Goal: Task Accomplishment & Management: Use online tool/utility

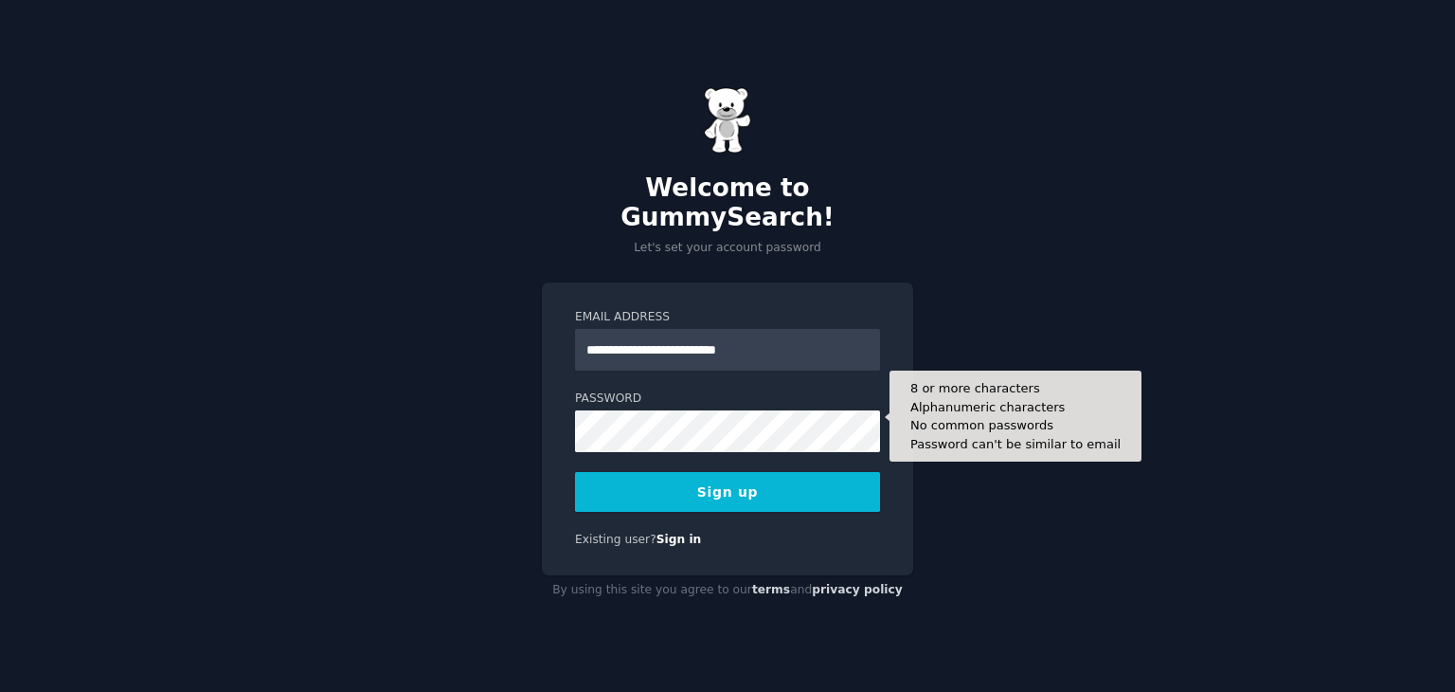
type input "**********"
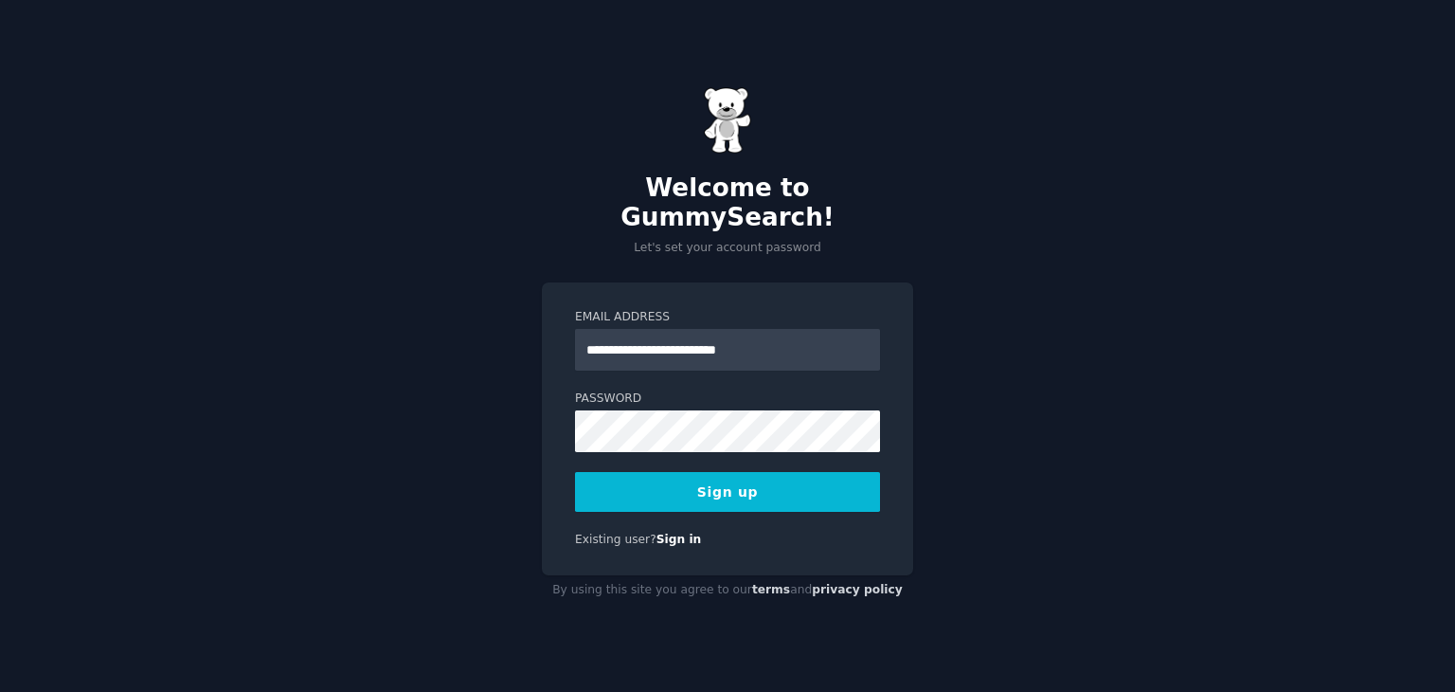
click at [799, 475] on button "Sign up" at bounding box center [727, 492] width 305 height 40
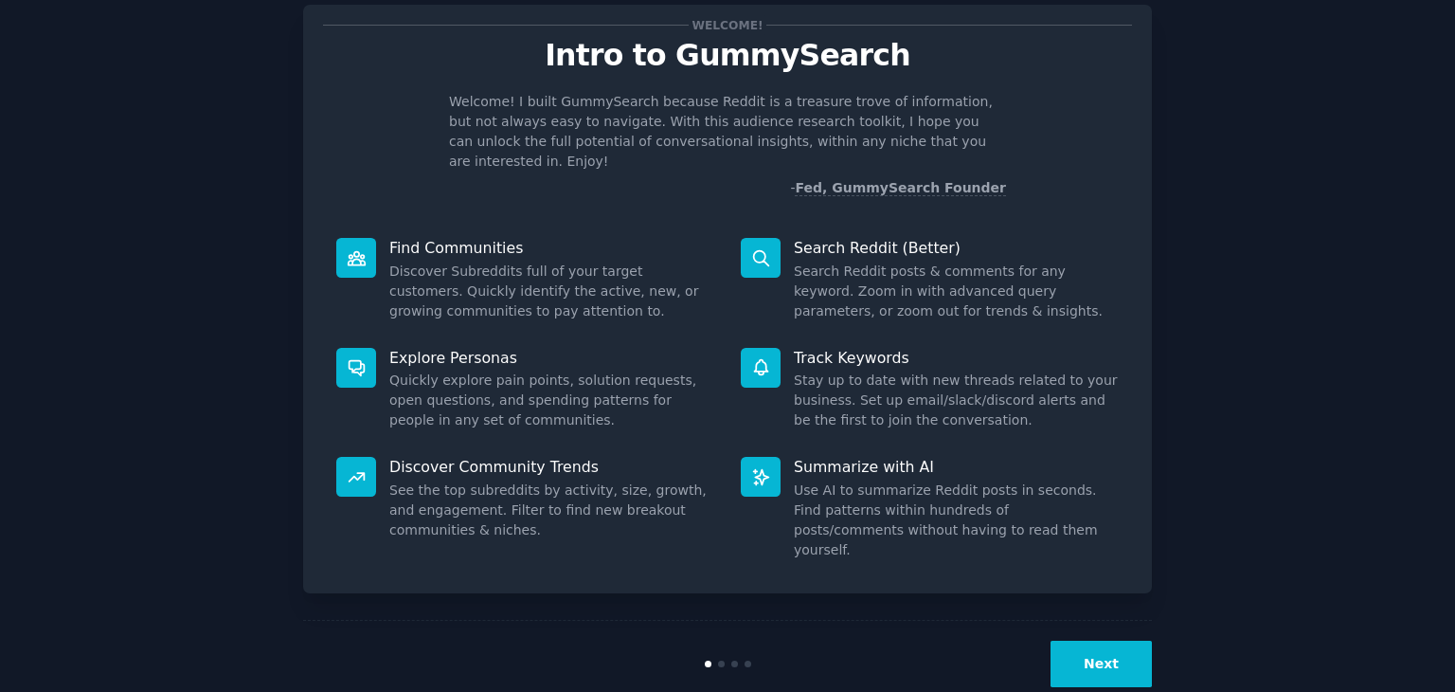
scroll to position [49, 0]
click at [1073, 640] on button "Next" at bounding box center [1101, 663] width 101 height 46
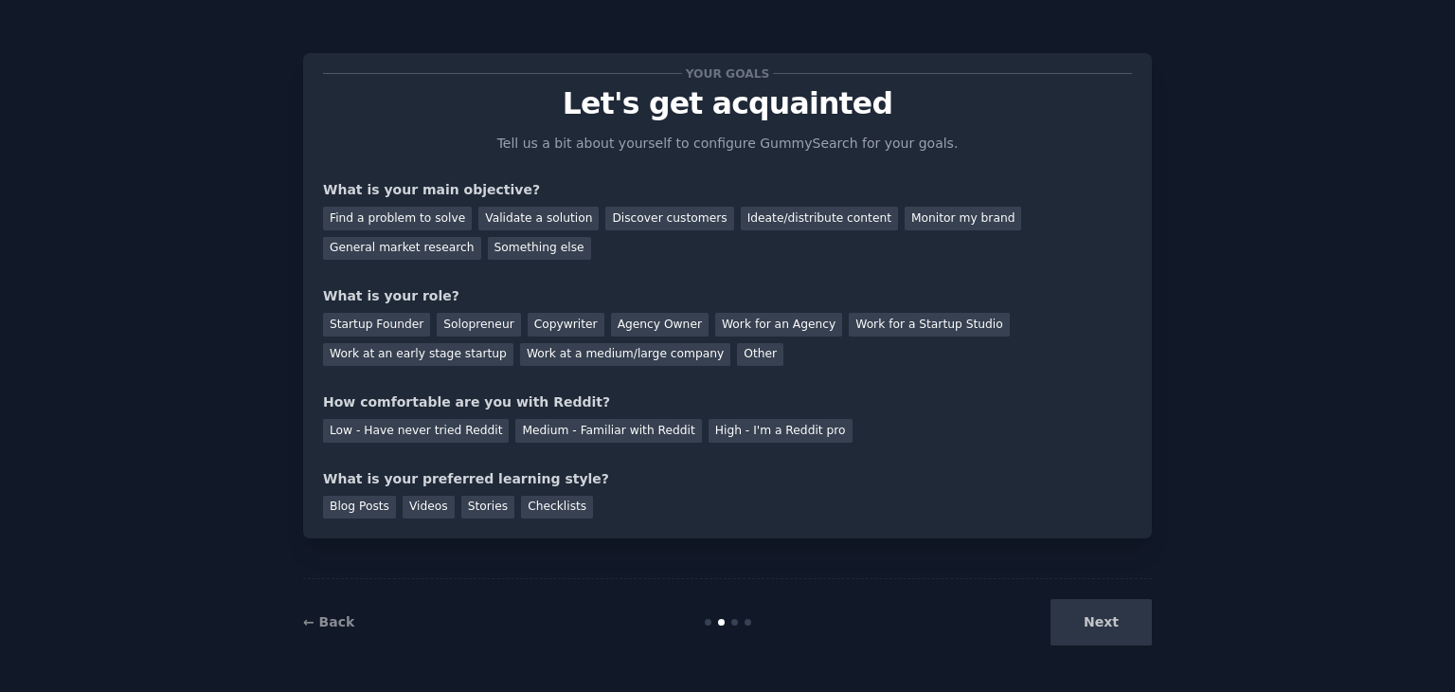
click at [336, 637] on div "← Back Next" at bounding box center [727, 621] width 849 height 87
click at [336, 623] on link "← Back" at bounding box center [328, 621] width 51 height 15
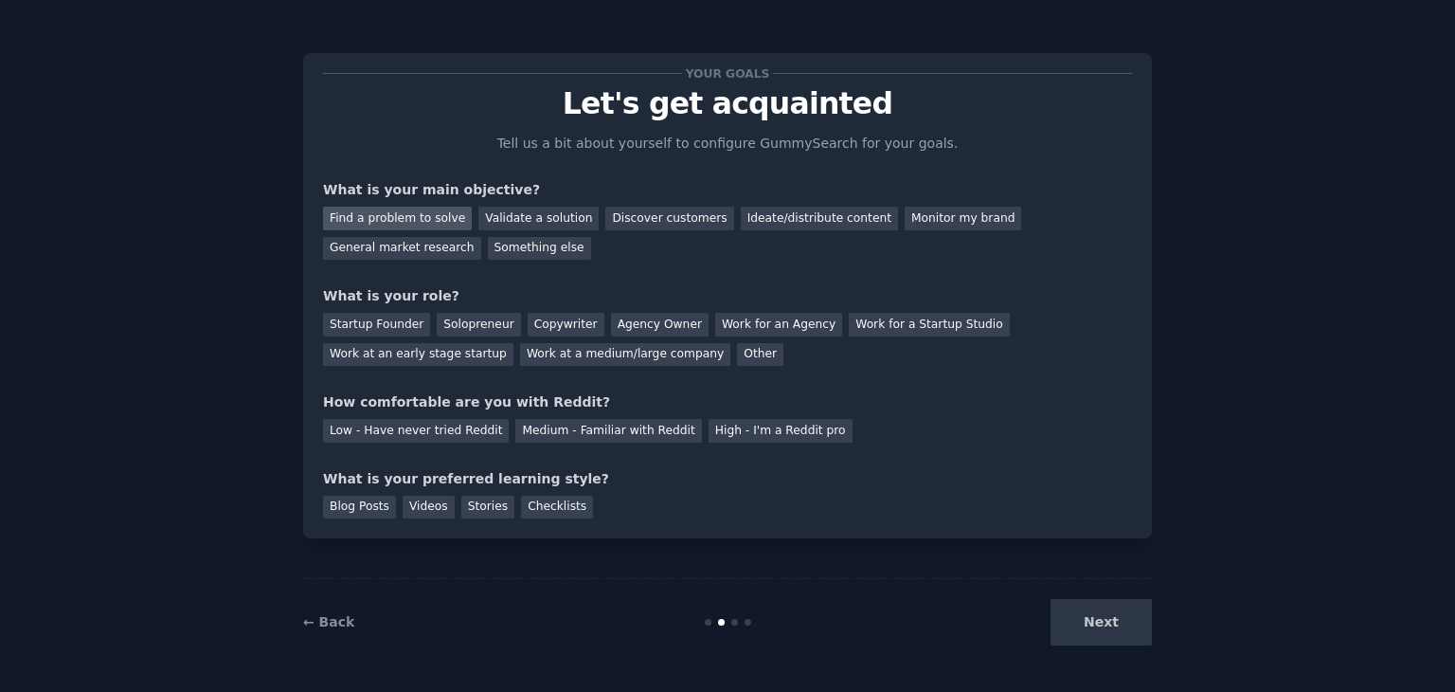
click at [428, 213] on div "Find a problem to solve" at bounding box center [397, 219] width 149 height 24
click at [741, 220] on div "Ideate/distribute content" at bounding box center [819, 219] width 157 height 24
click at [418, 215] on div "Find a problem to solve" at bounding box center [397, 219] width 149 height 24
click at [528, 320] on div "Copywriter" at bounding box center [566, 325] width 77 height 24
click at [503, 328] on div "Startup Founder Solopreneur Copywriter Agency Owner Work for an Agency Work for…" at bounding box center [727, 336] width 809 height 60
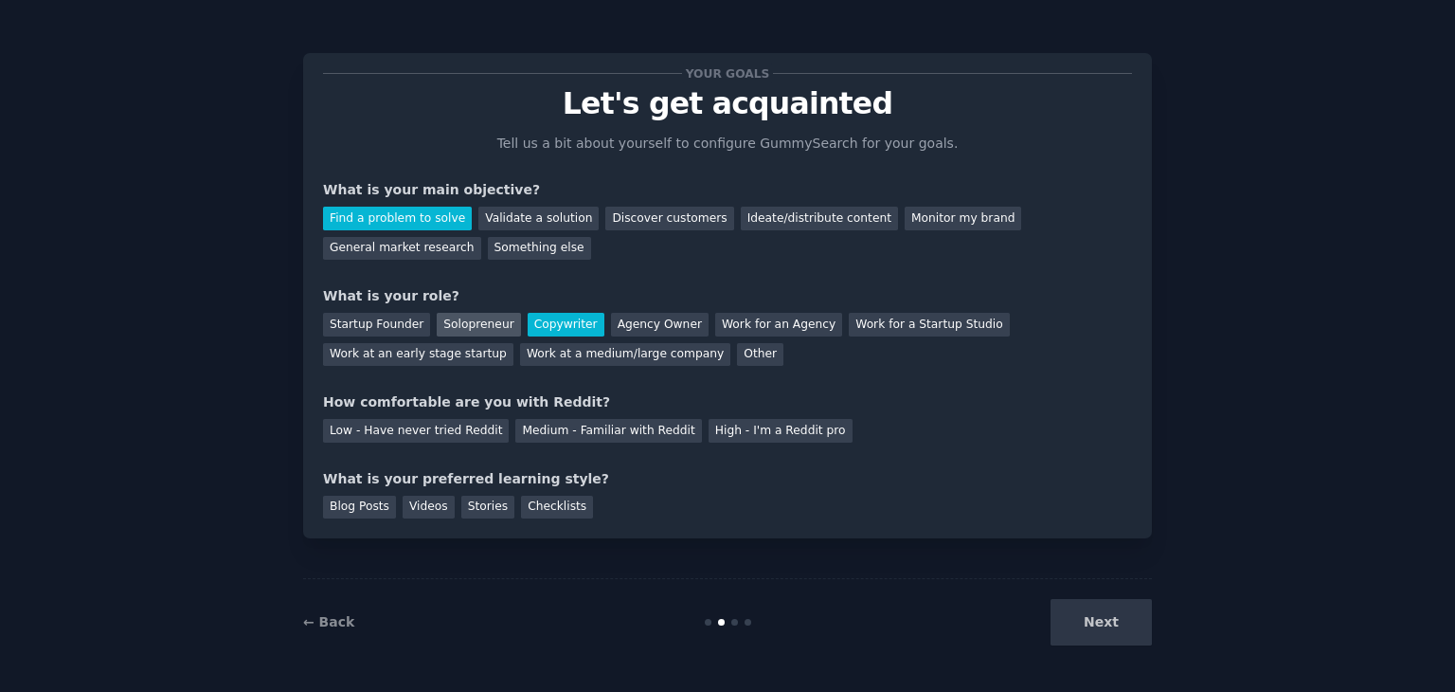
click at [496, 325] on div "Solopreneur" at bounding box center [478, 325] width 83 height 24
click at [553, 330] on div "Copywriter" at bounding box center [566, 325] width 77 height 24
click at [649, 365] on div "Startup Founder Solopreneur Copywriter Agency Owner Work for an Agency Work for…" at bounding box center [727, 336] width 809 height 60
click at [566, 422] on div "Medium - Familiar with Reddit" at bounding box center [608, 431] width 186 height 24
click at [622, 509] on div "Blog Posts Videos Stories Checklists" at bounding box center [727, 504] width 809 height 30
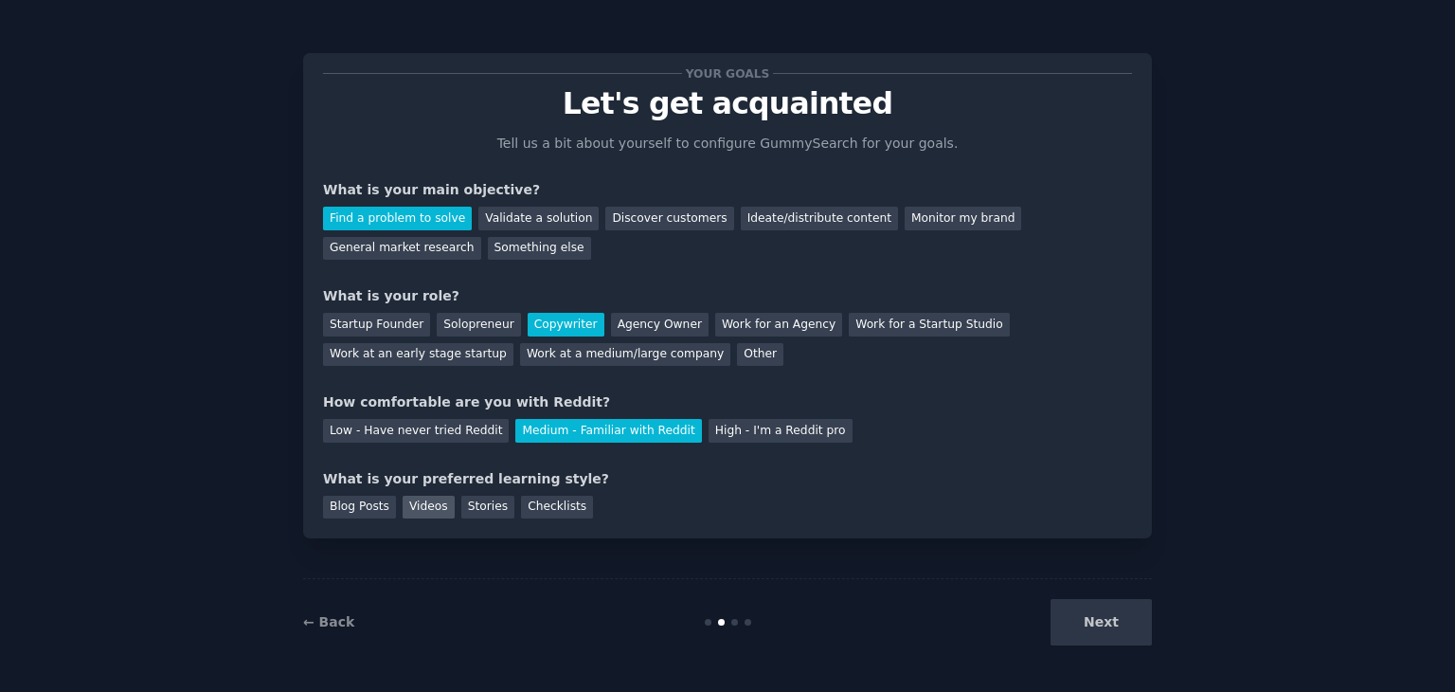
click at [416, 513] on div "Videos" at bounding box center [429, 507] width 52 height 24
click at [1095, 618] on button "Next" at bounding box center [1101, 622] width 101 height 46
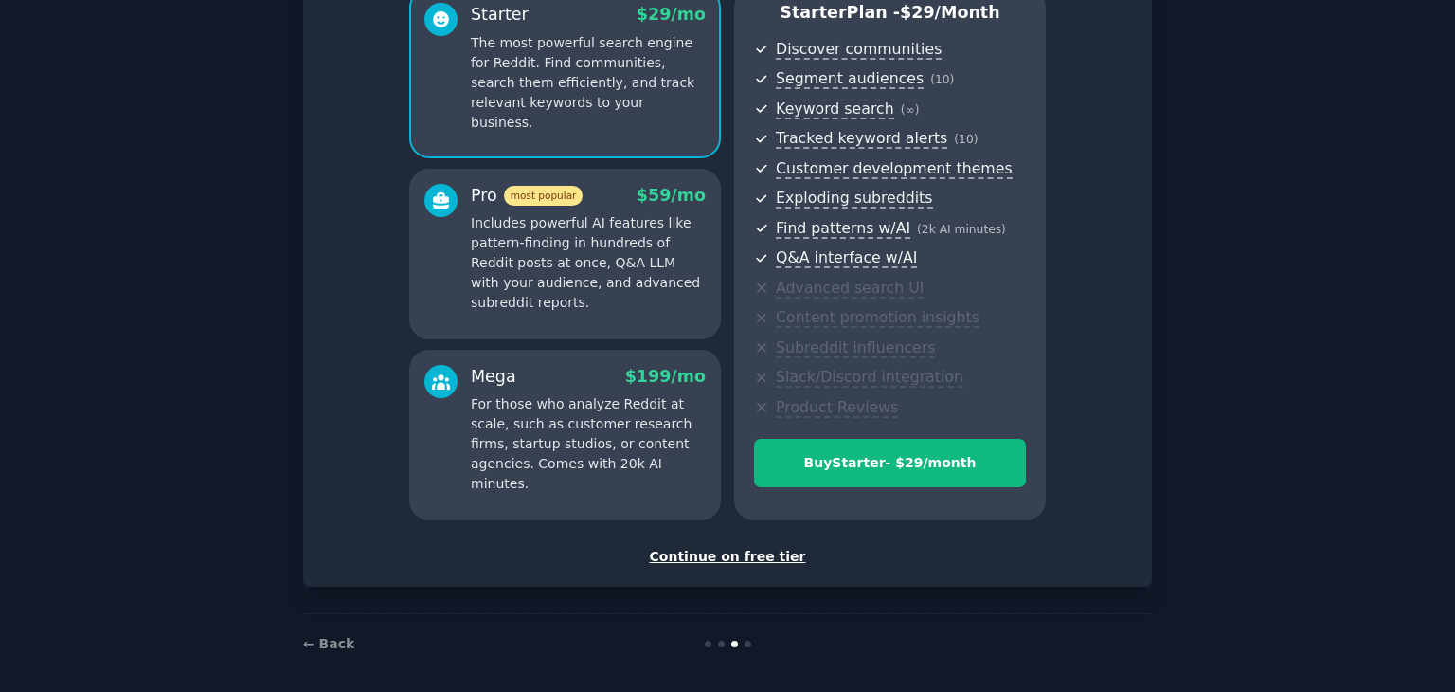
scroll to position [189, 0]
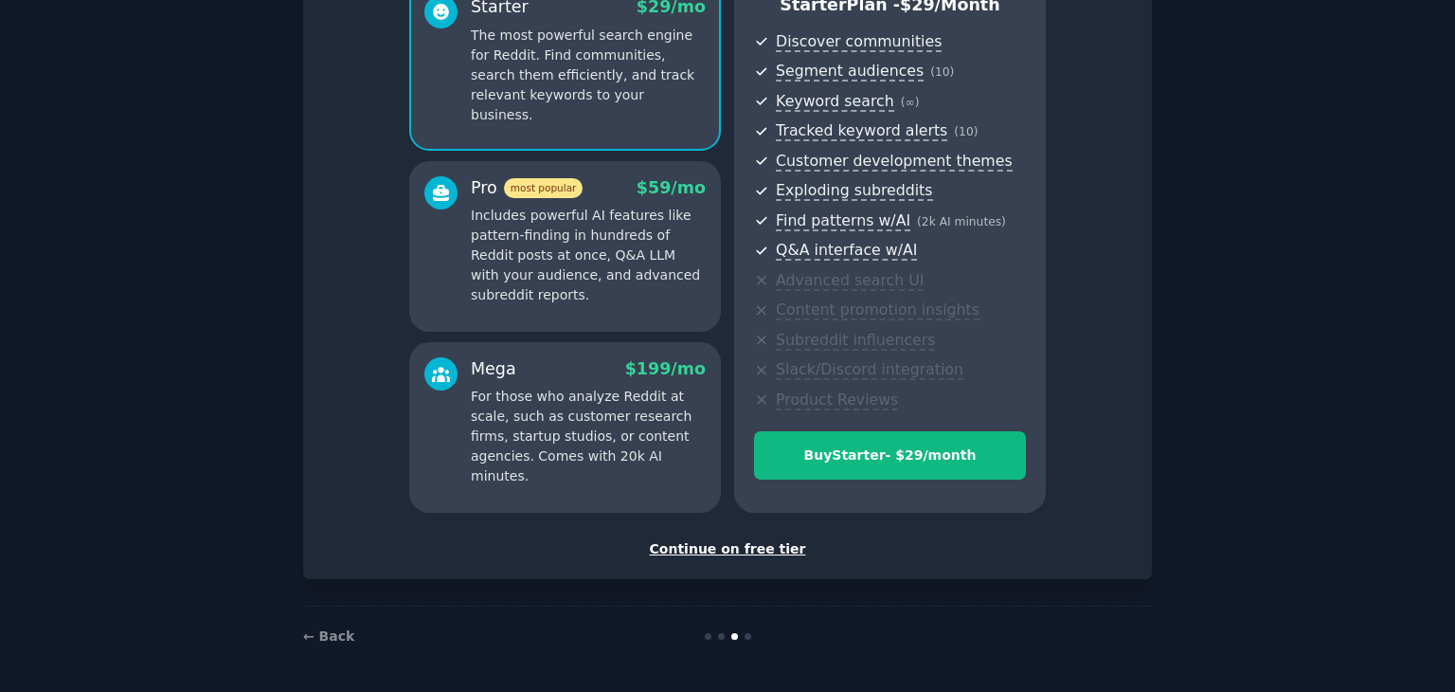
click at [766, 553] on div "Continue on free tier" at bounding box center [727, 549] width 809 height 20
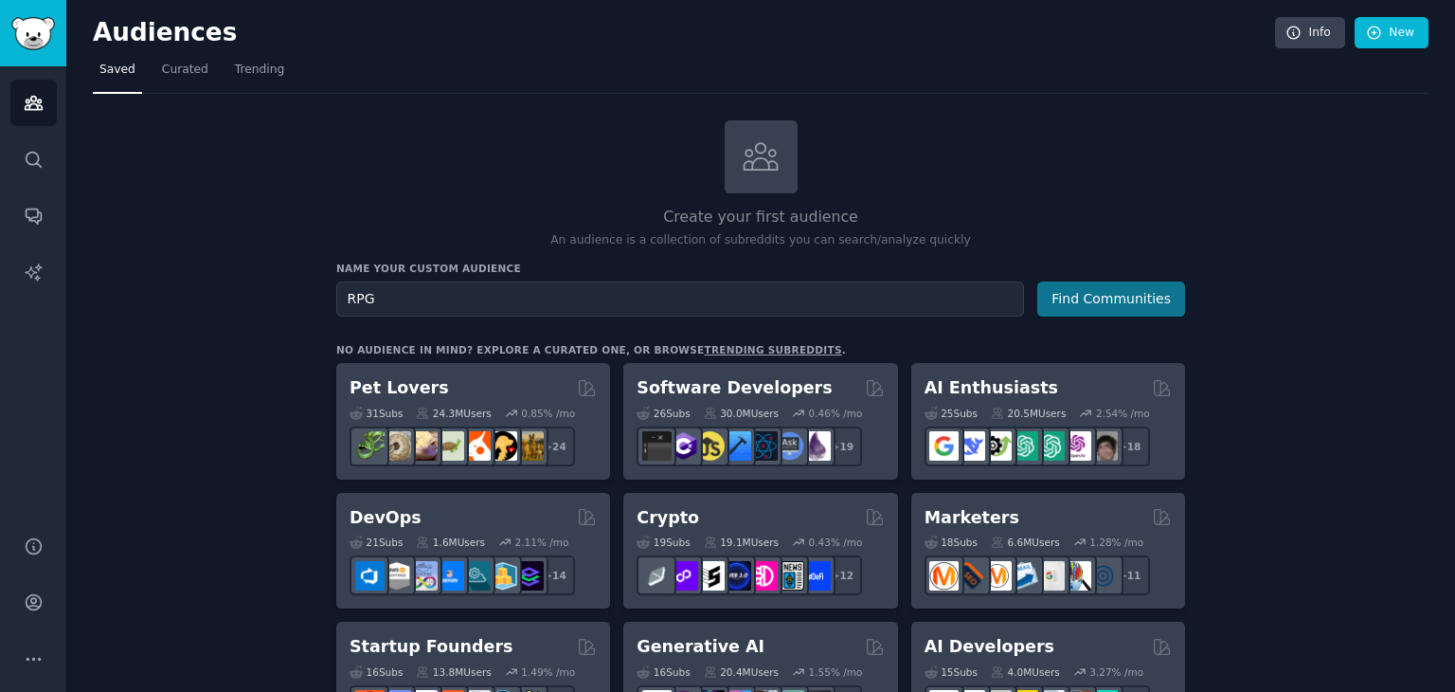
type input "RPG"
click at [1103, 287] on button "Find Communities" at bounding box center [1111, 298] width 148 height 35
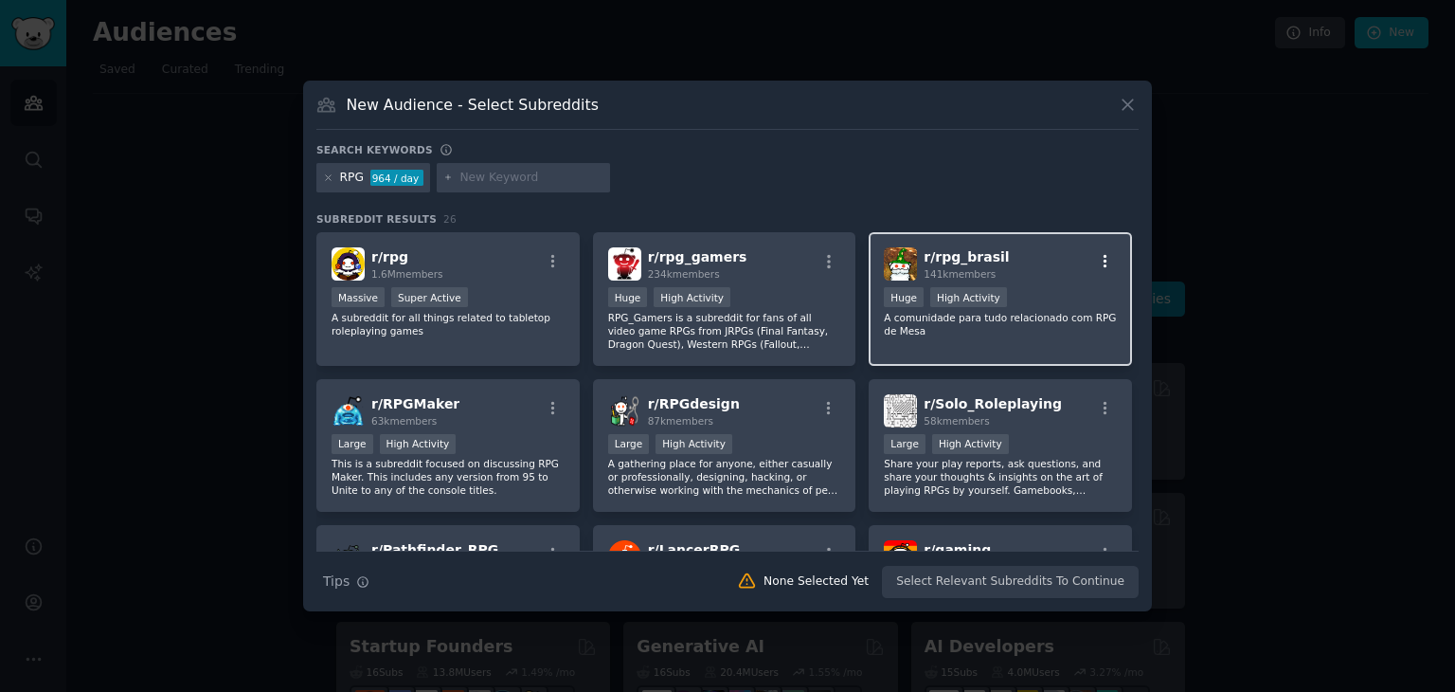
click at [1105, 259] on icon "button" at bounding box center [1105, 261] width 17 height 17
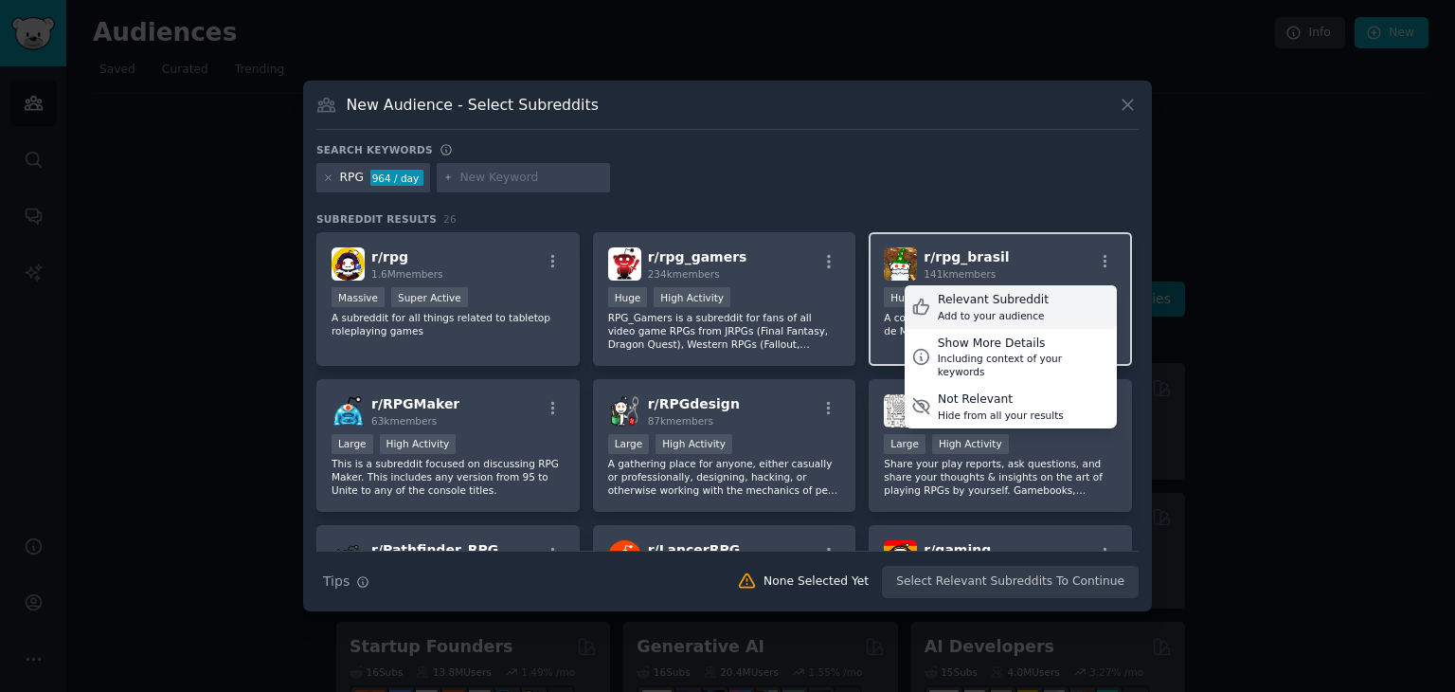
click at [1048, 306] on div "Relevant Subreddit Add to your audience" at bounding box center [1011, 307] width 212 height 44
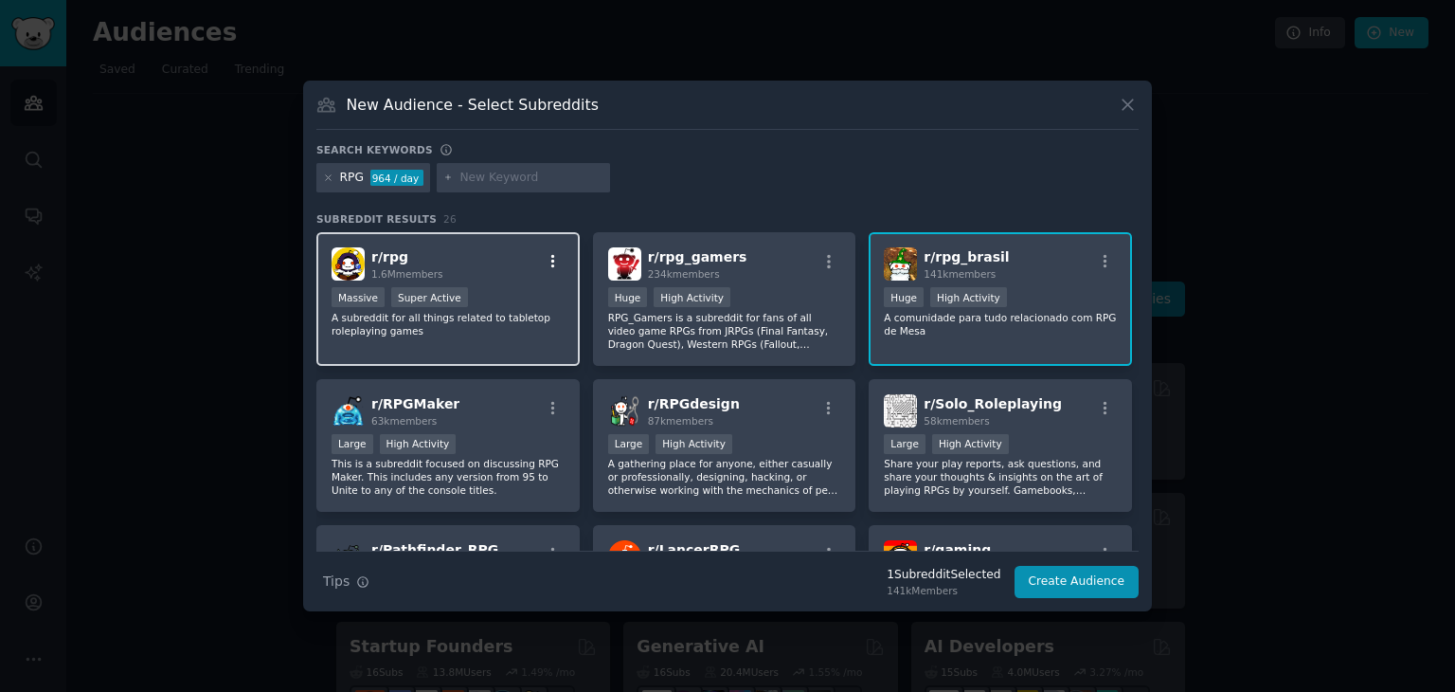
click at [553, 259] on icon "button" at bounding box center [553, 261] width 17 height 17
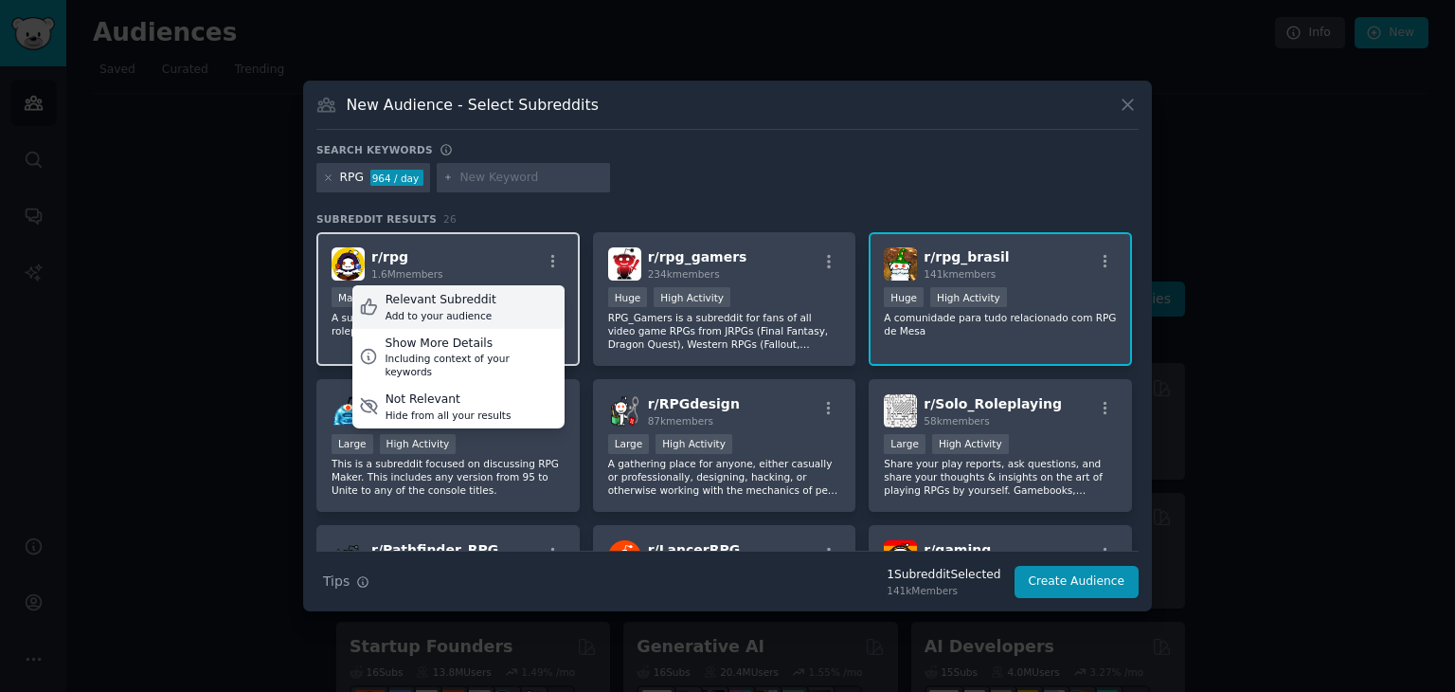
click at [493, 303] on div "Relevant Subreddit Add to your audience" at bounding box center [458, 307] width 212 height 44
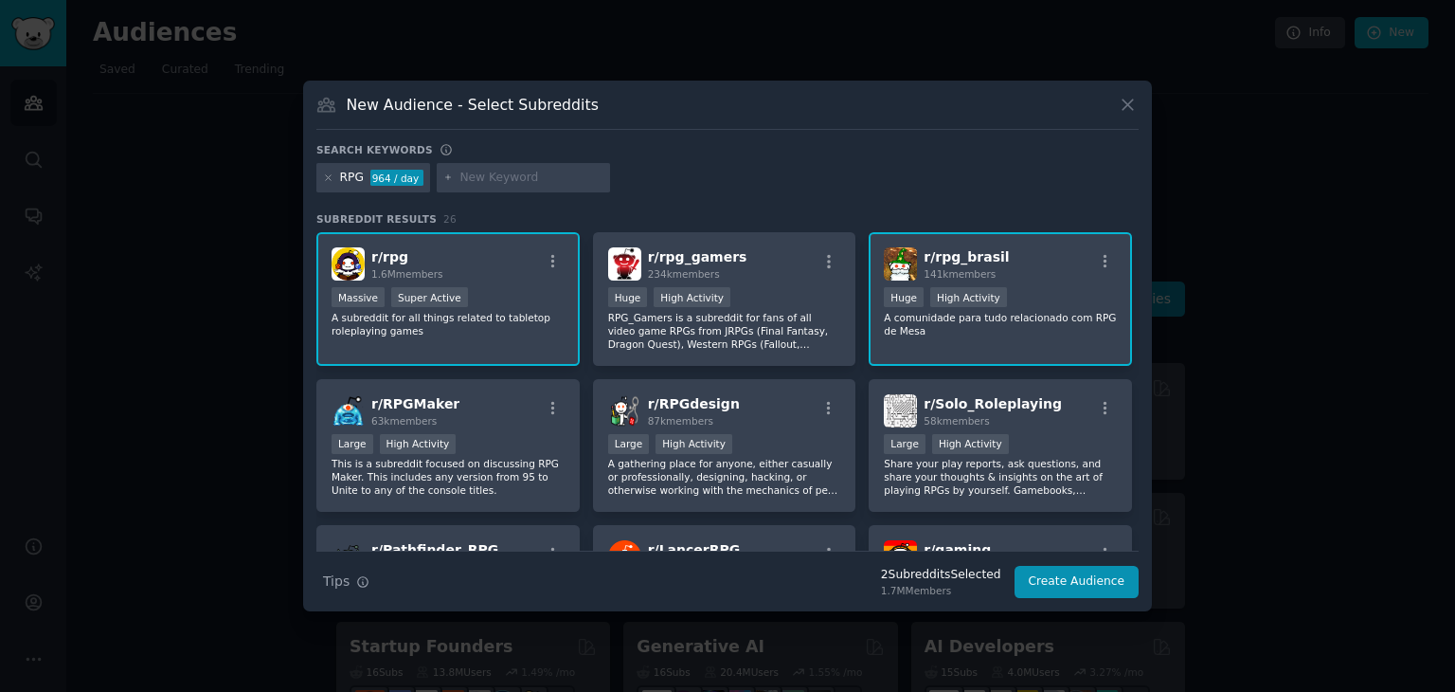
click at [717, 183] on div "RPG 964 / day" at bounding box center [727, 181] width 822 height 37
click at [1104, 405] on icon "button" at bounding box center [1106, 407] width 4 height 13
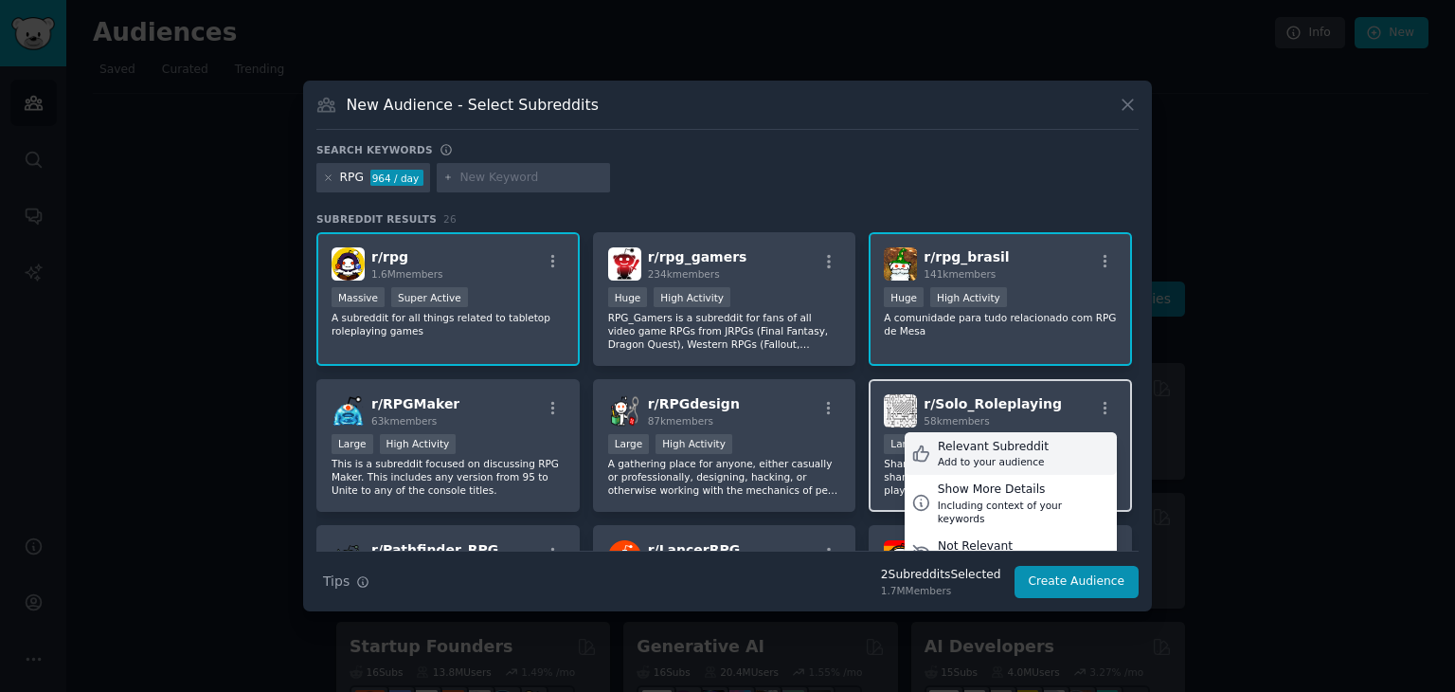
click at [1013, 460] on div "Add to your audience" at bounding box center [993, 461] width 111 height 13
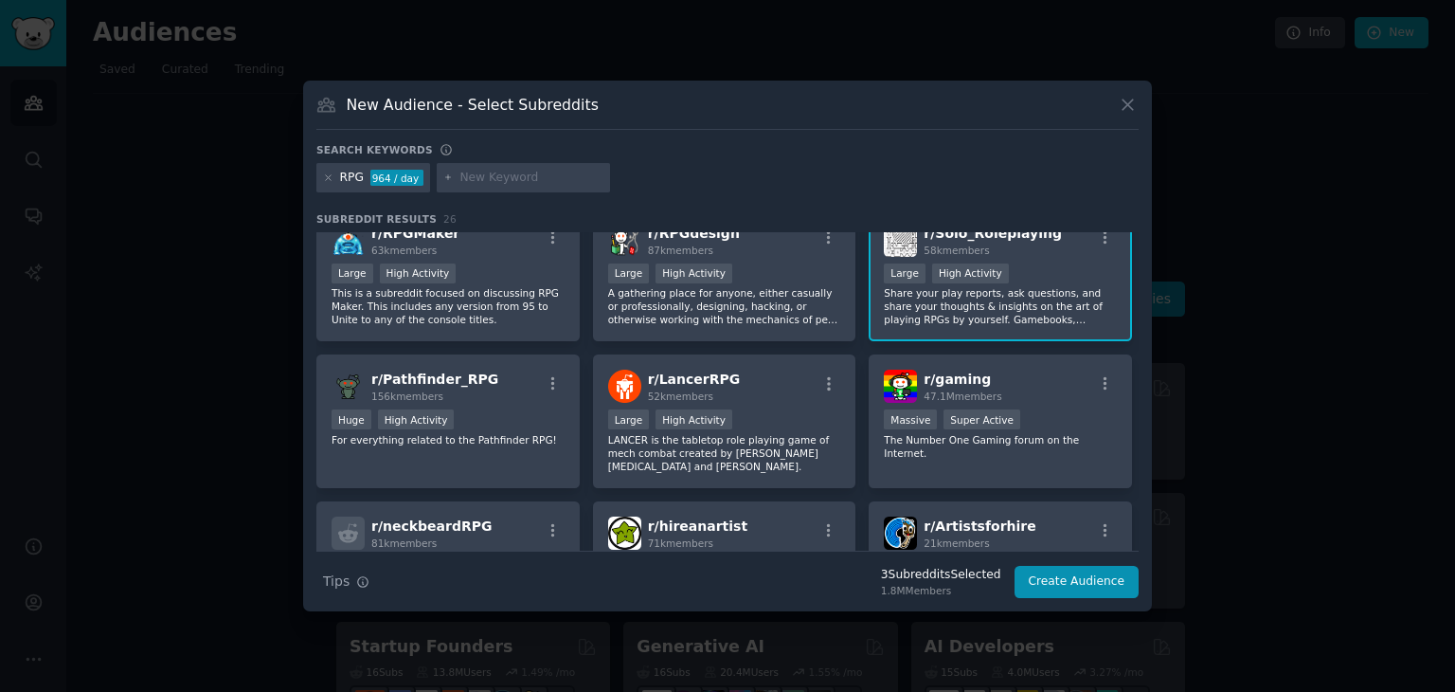
scroll to position [189, 0]
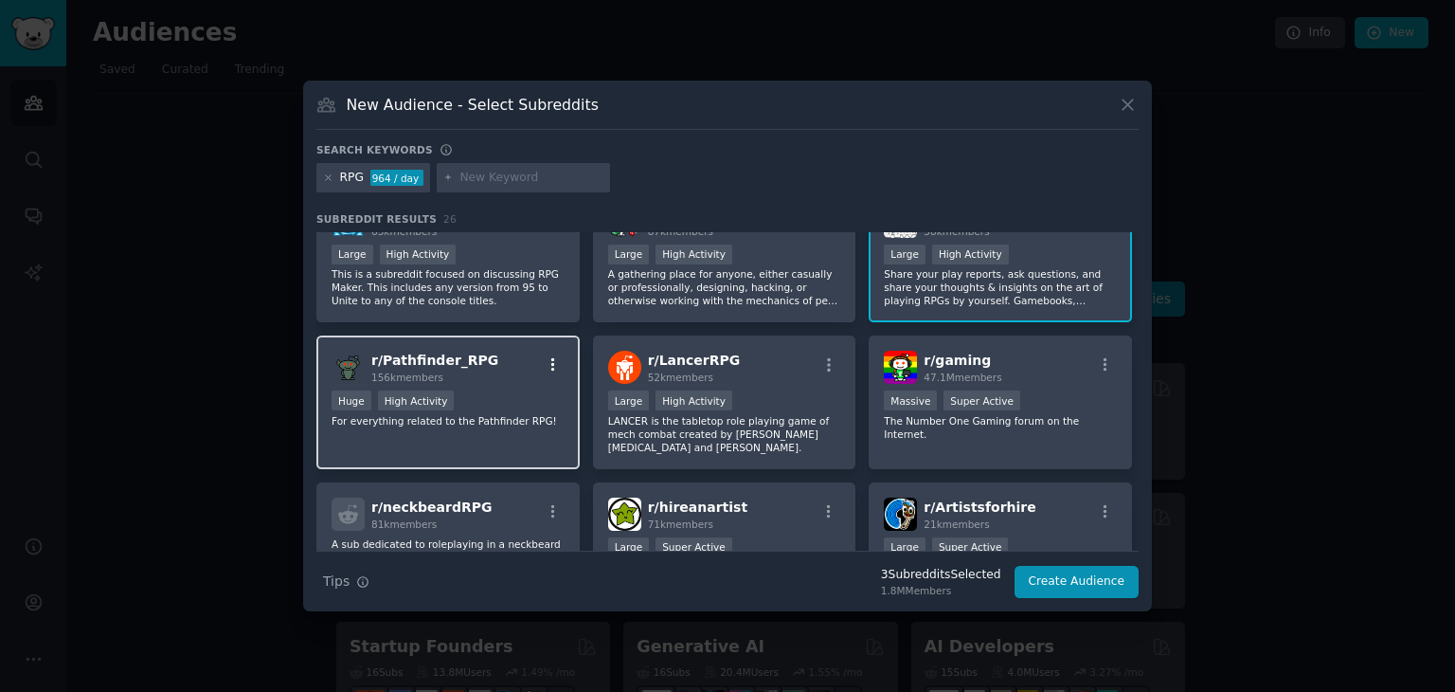
click at [551, 359] on icon "button" at bounding box center [553, 364] width 17 height 17
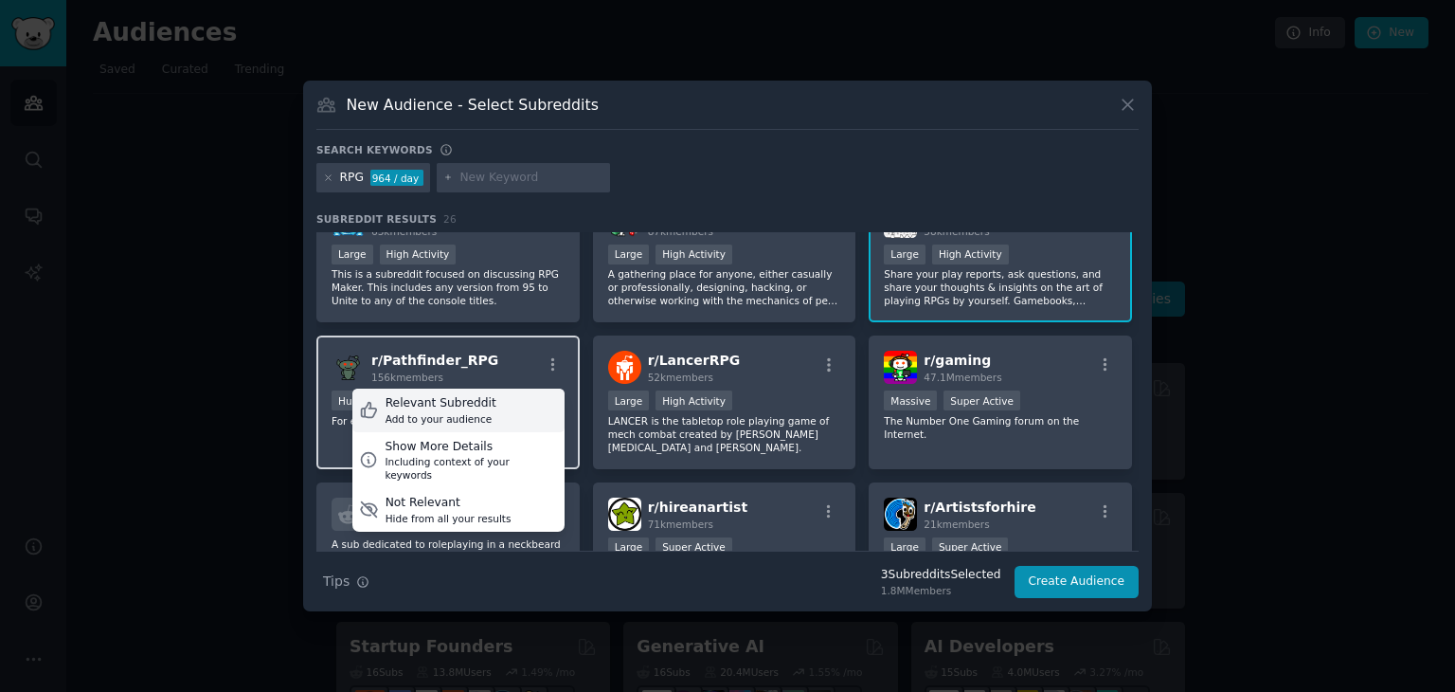
click at [504, 405] on div "Relevant Subreddit Add to your audience" at bounding box center [458, 410] width 212 height 44
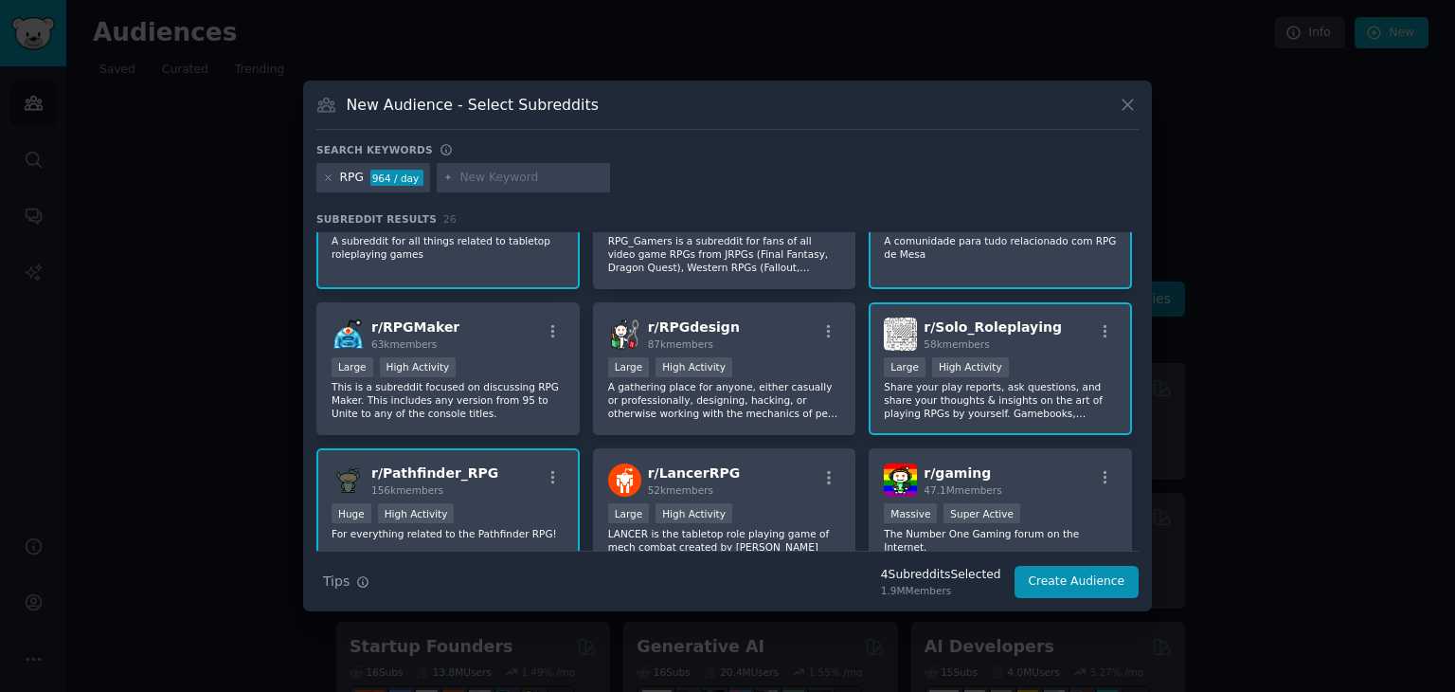
scroll to position [0, 0]
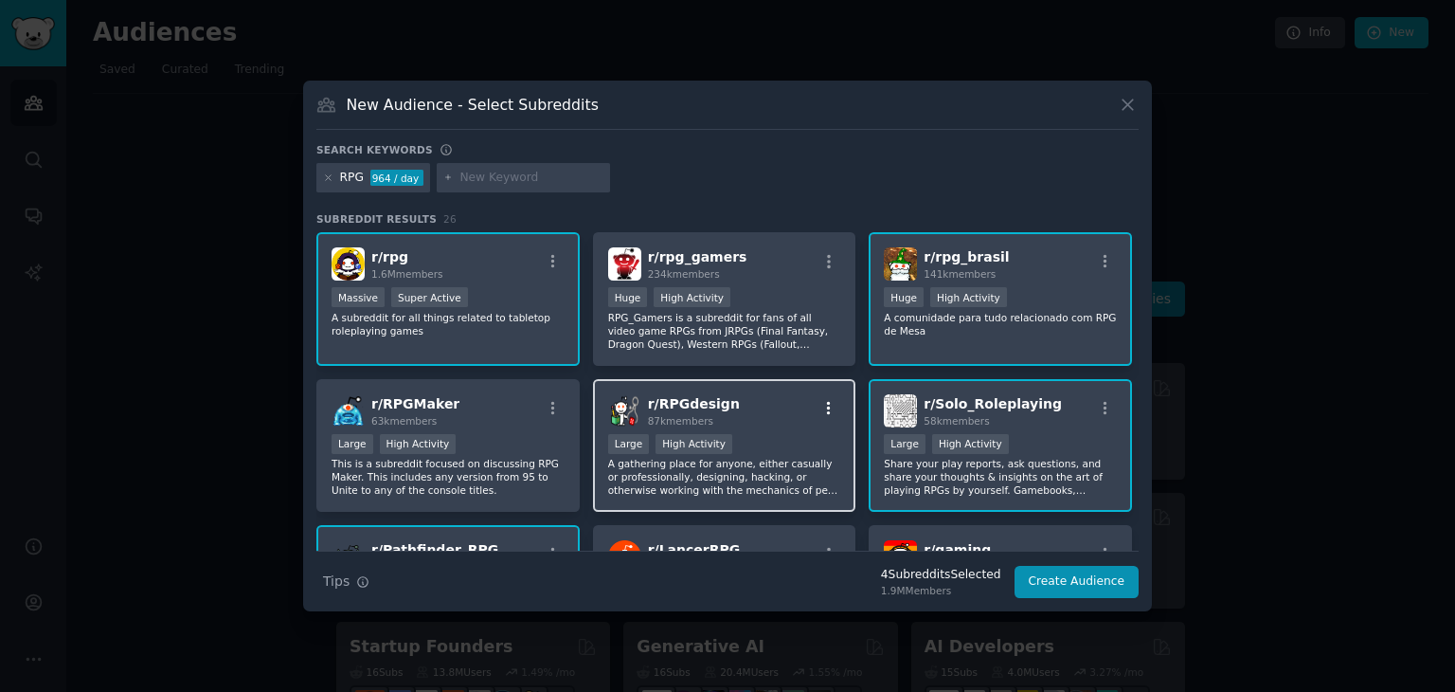
click at [824, 410] on icon "button" at bounding box center [828, 408] width 17 height 17
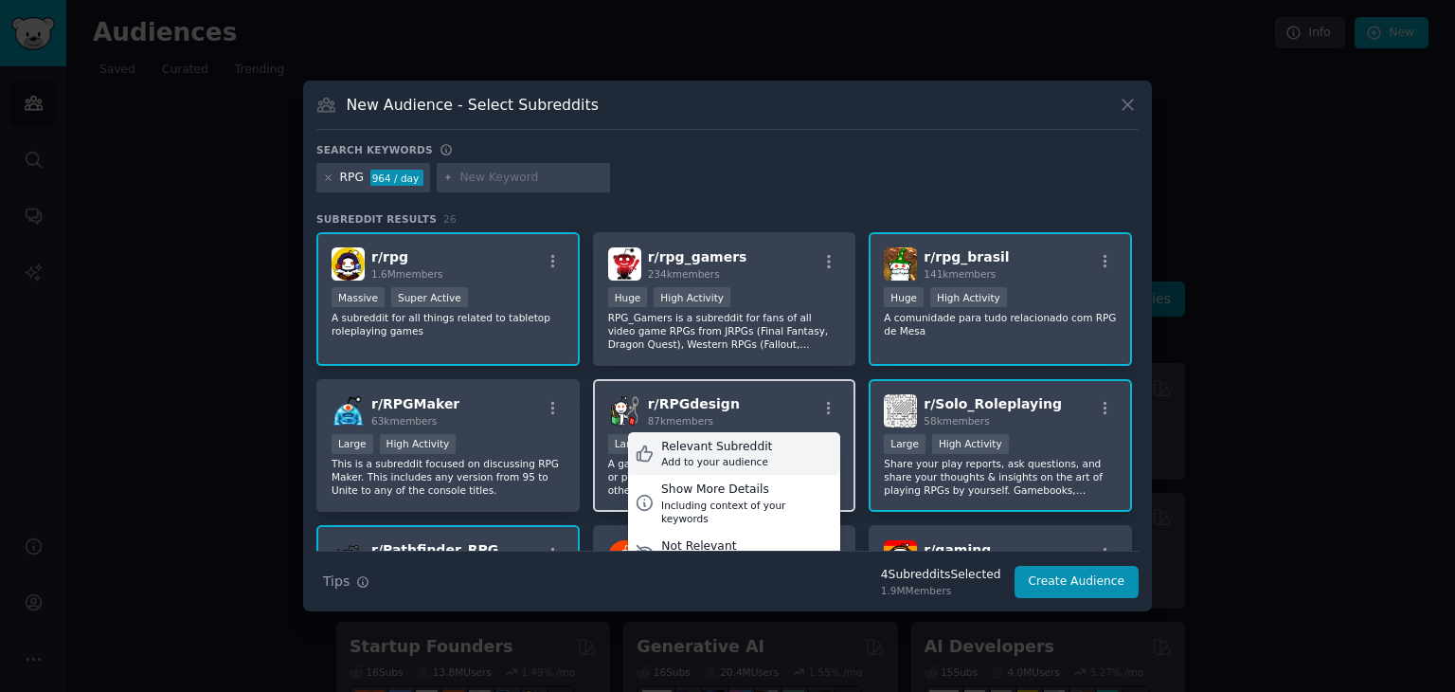
click at [754, 450] on div "Relevant Subreddit" at bounding box center [716, 447] width 111 height 17
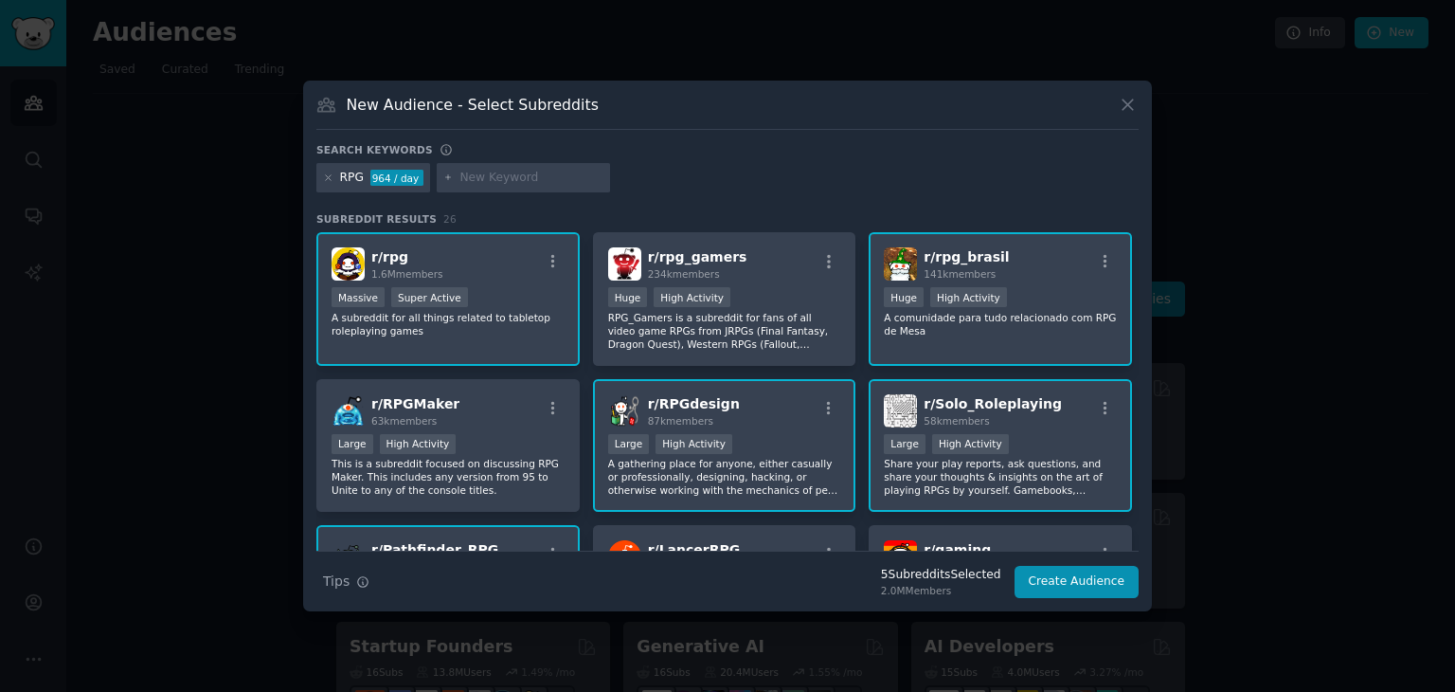
click at [511, 167] on div at bounding box center [524, 178] width 174 height 30
click at [512, 173] on input "text" at bounding box center [531, 178] width 144 height 17
type input "role-playing game"
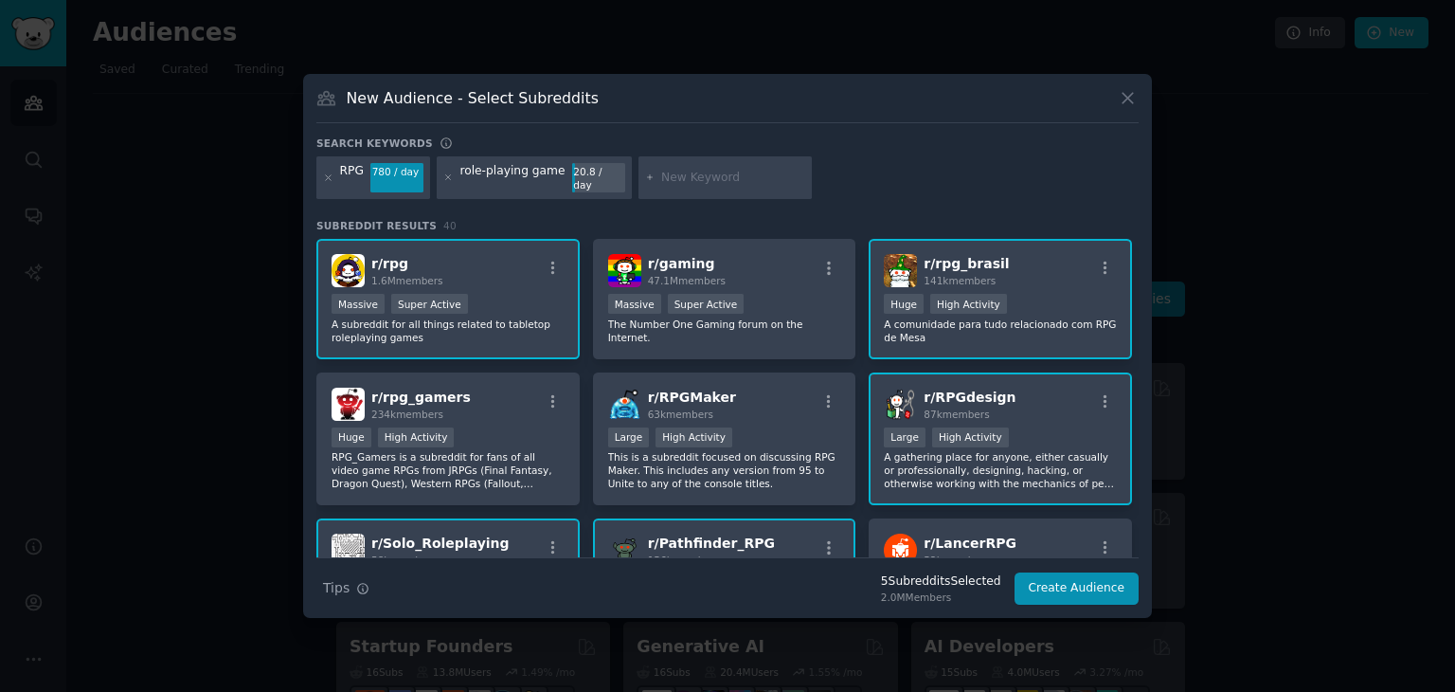
click at [727, 175] on input "text" at bounding box center [733, 178] width 144 height 17
type input "dungeons and dragons"
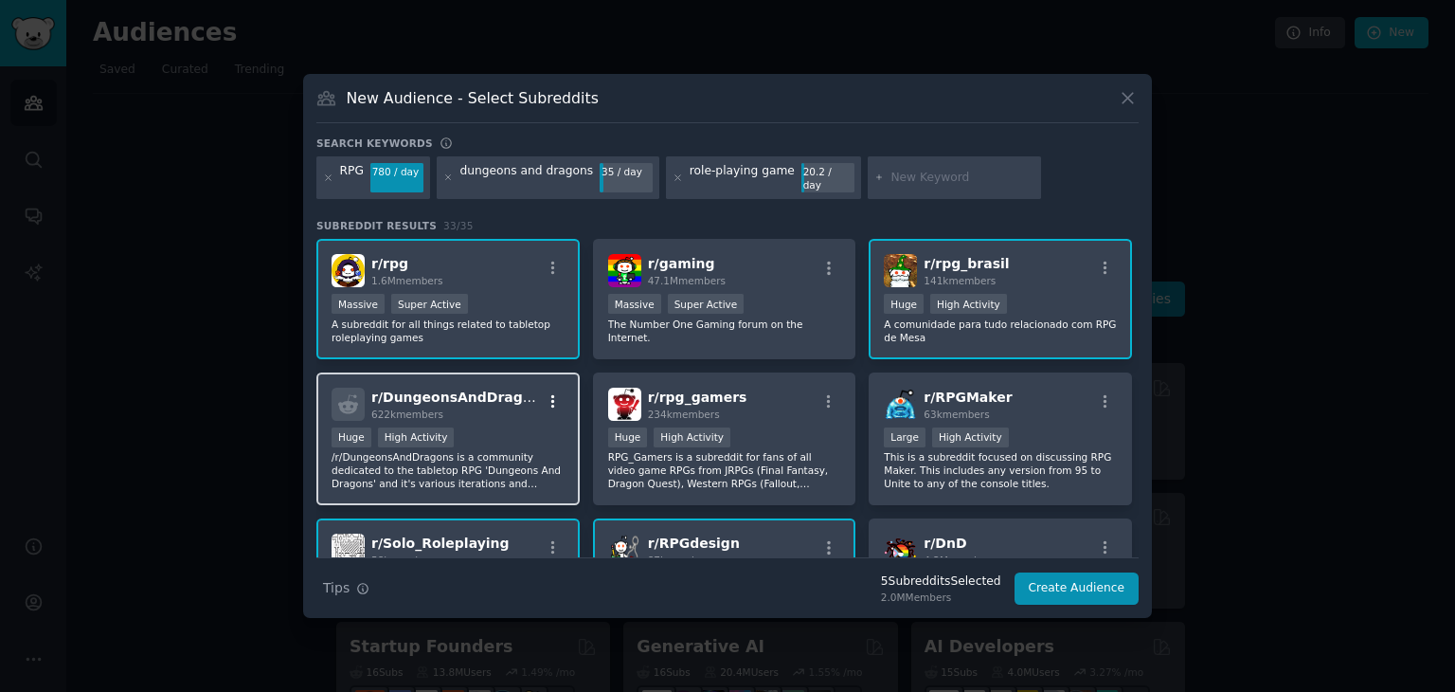
click at [557, 398] on icon "button" at bounding box center [553, 401] width 17 height 17
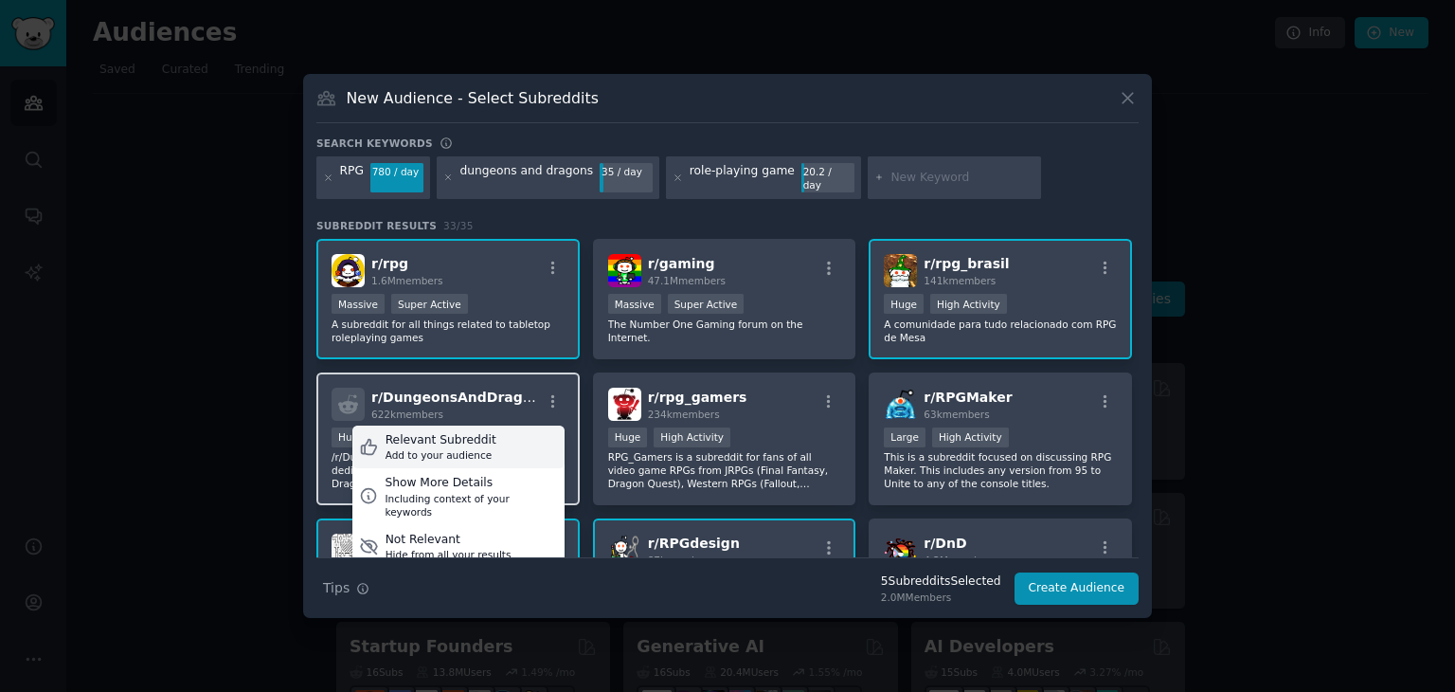
click at [512, 428] on div "Relevant Subreddit Add to your audience" at bounding box center [458, 447] width 212 height 44
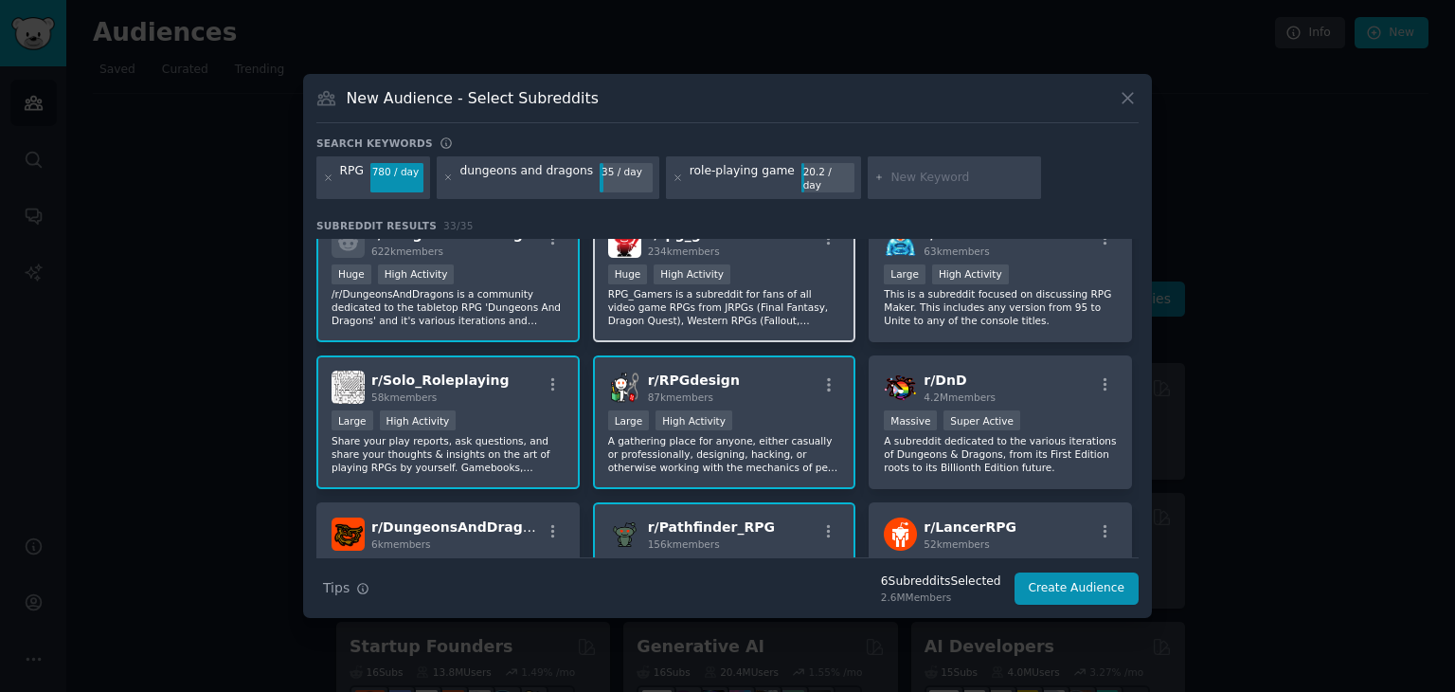
scroll to position [189, 0]
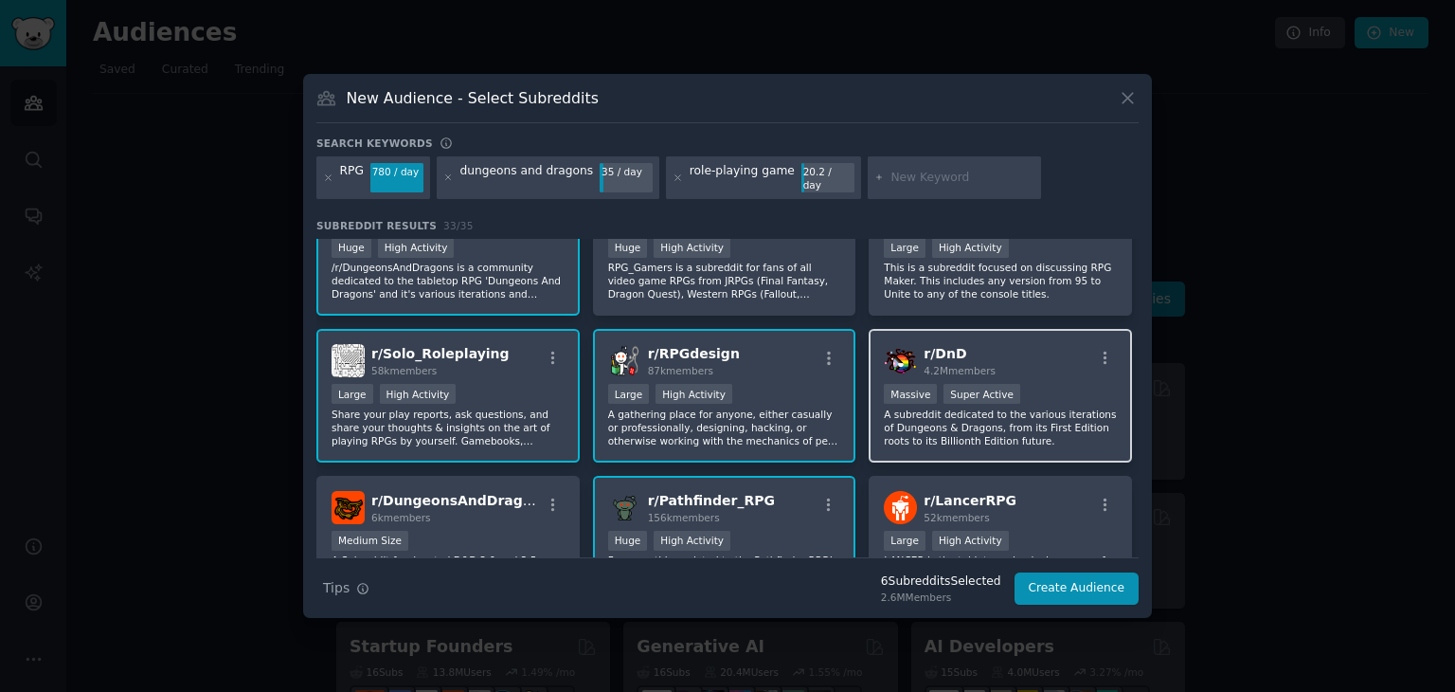
click at [1099, 357] on icon "button" at bounding box center [1105, 358] width 17 height 17
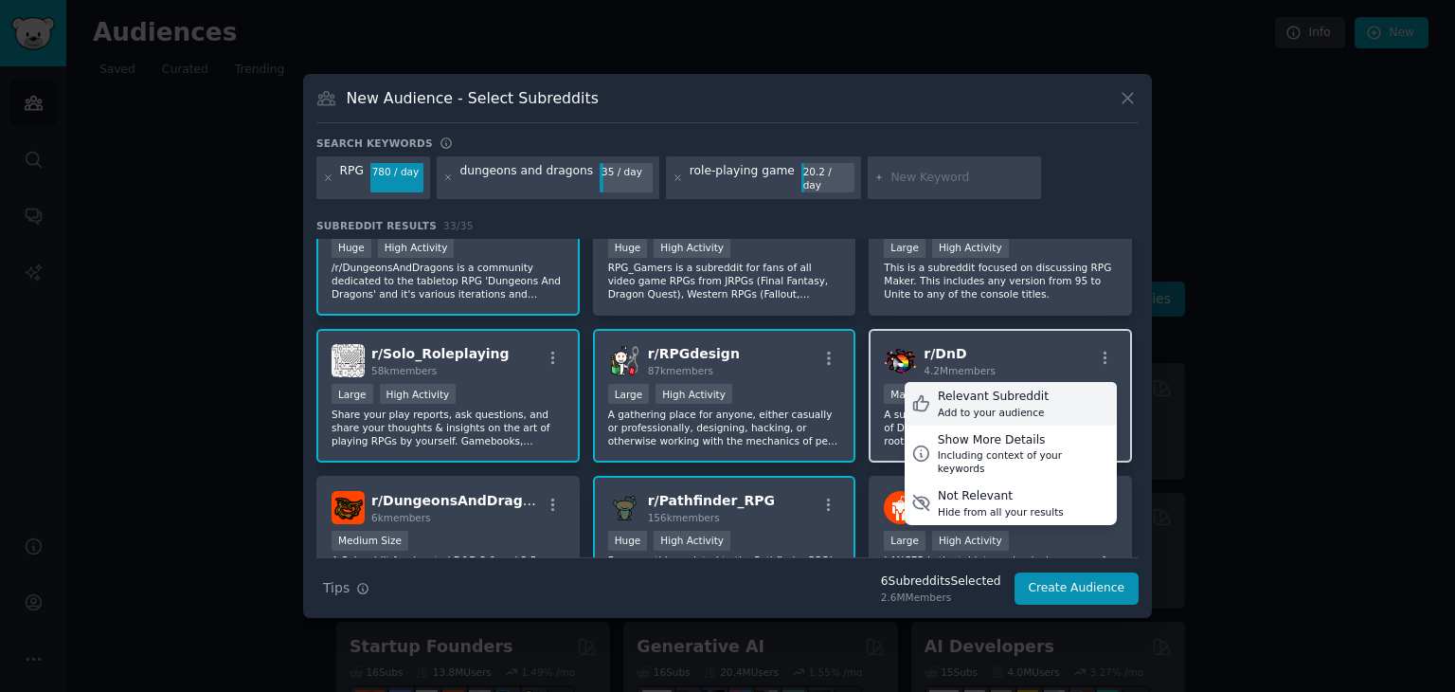
click at [1055, 385] on div "Relevant Subreddit Add to your audience" at bounding box center [1011, 404] width 212 height 44
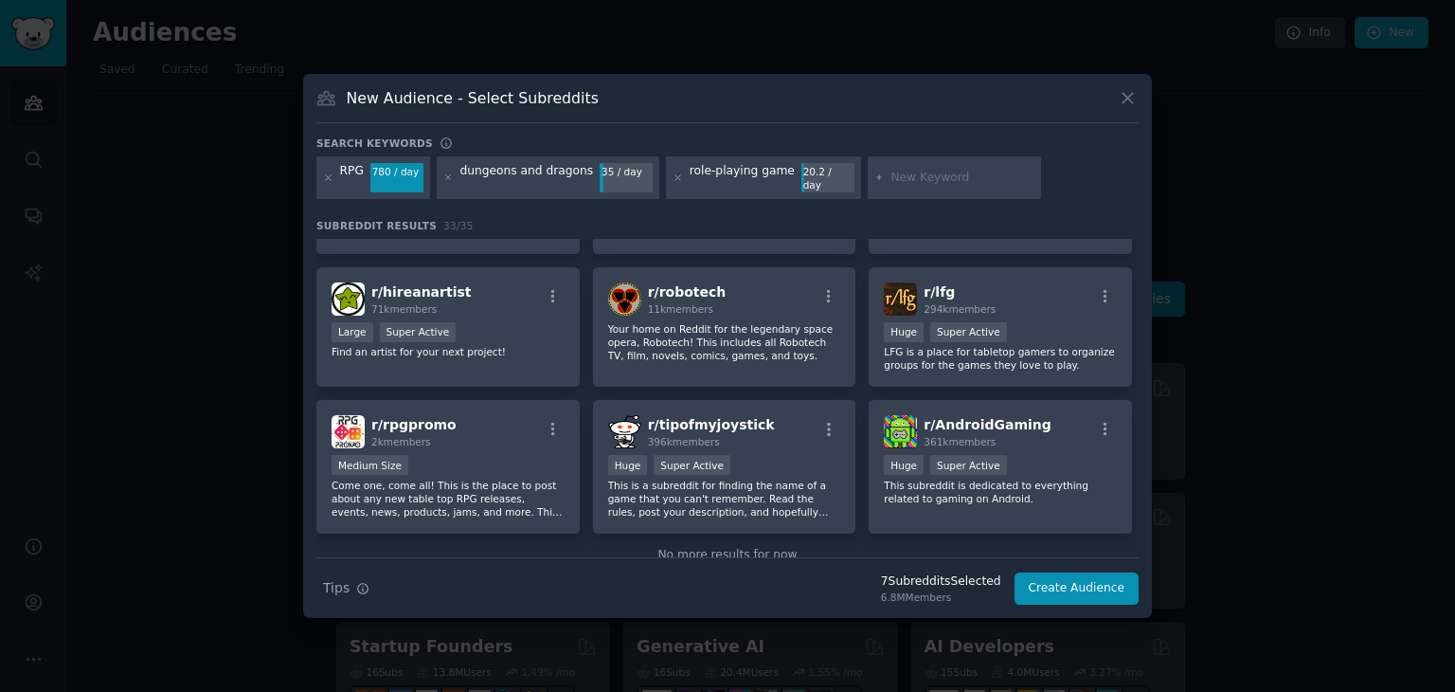
scroll to position [1309, 0]
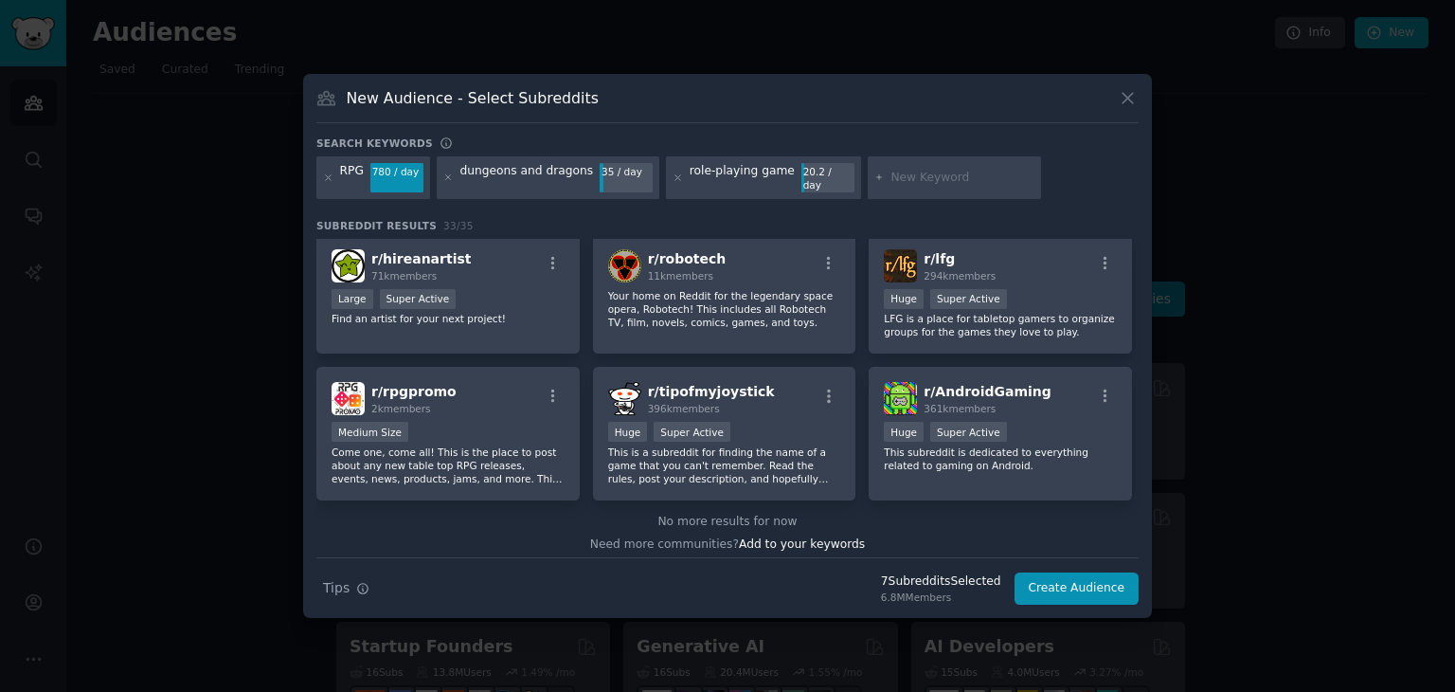
click at [902, 175] on input "text" at bounding box center [963, 178] width 144 height 17
type input "tormenta rpg"
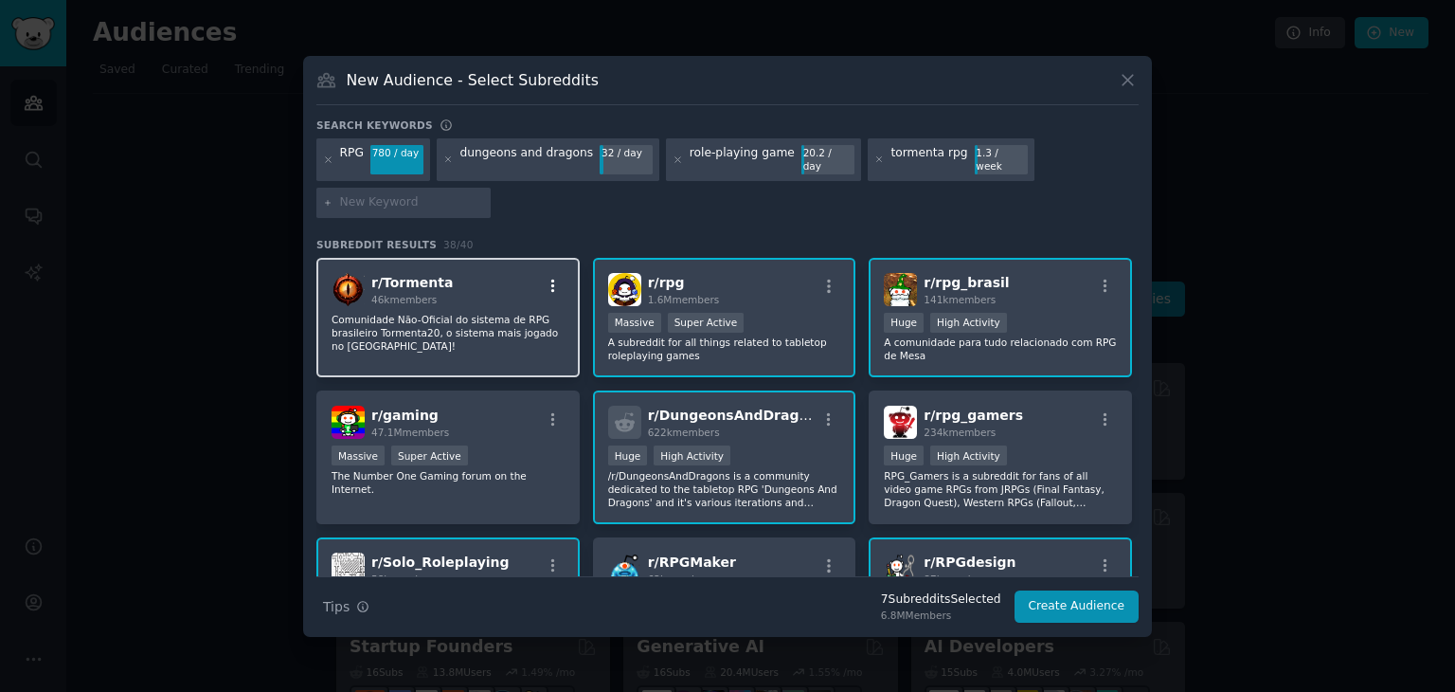
click at [553, 281] on icon "button" at bounding box center [553, 286] width 17 height 17
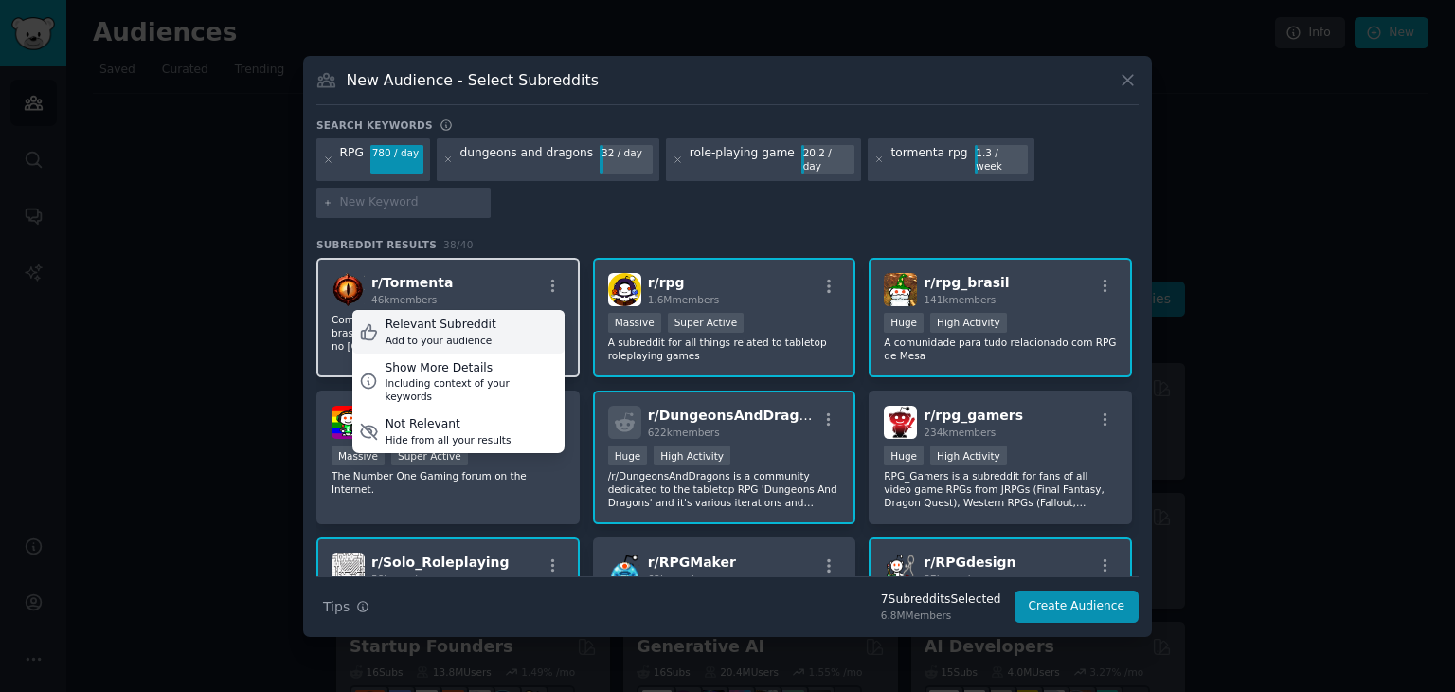
click at [500, 318] on div "Relevant Subreddit Add to your audience" at bounding box center [458, 332] width 212 height 44
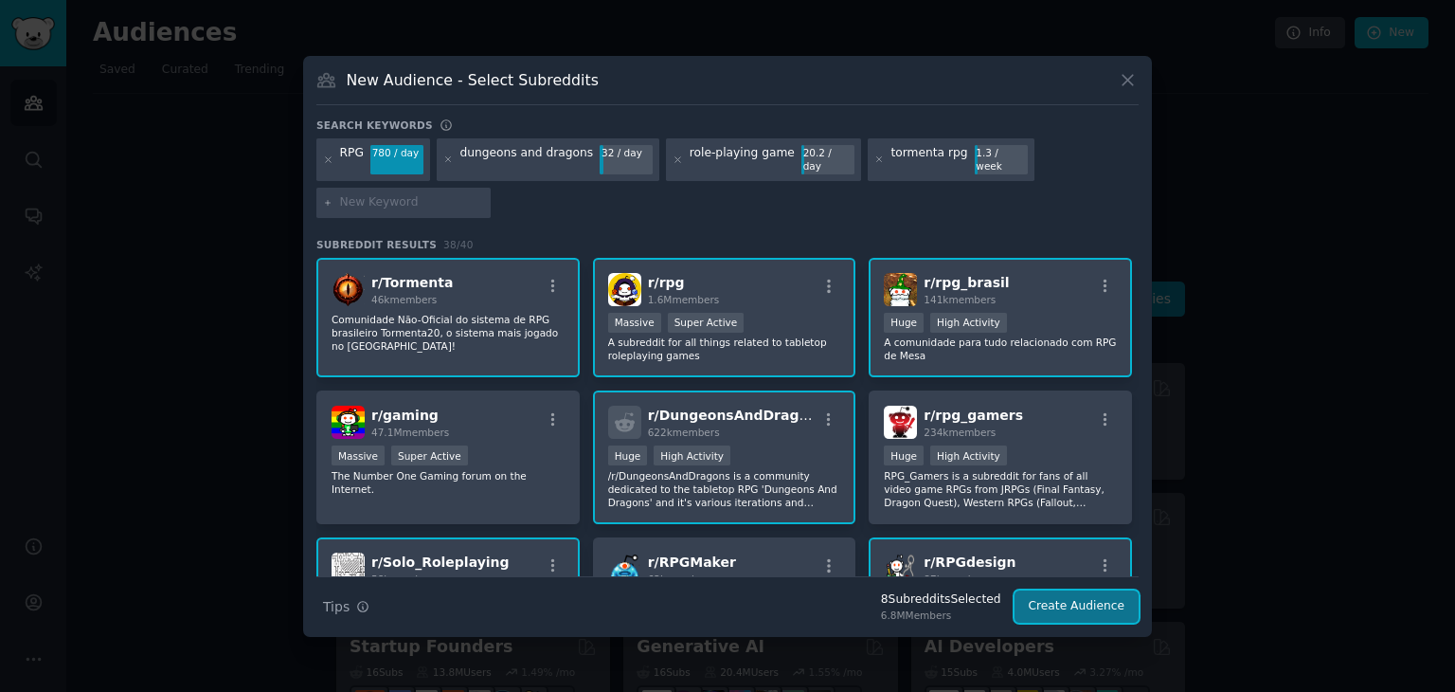
click at [1090, 592] on button "Create Audience" at bounding box center [1077, 606] width 125 height 32
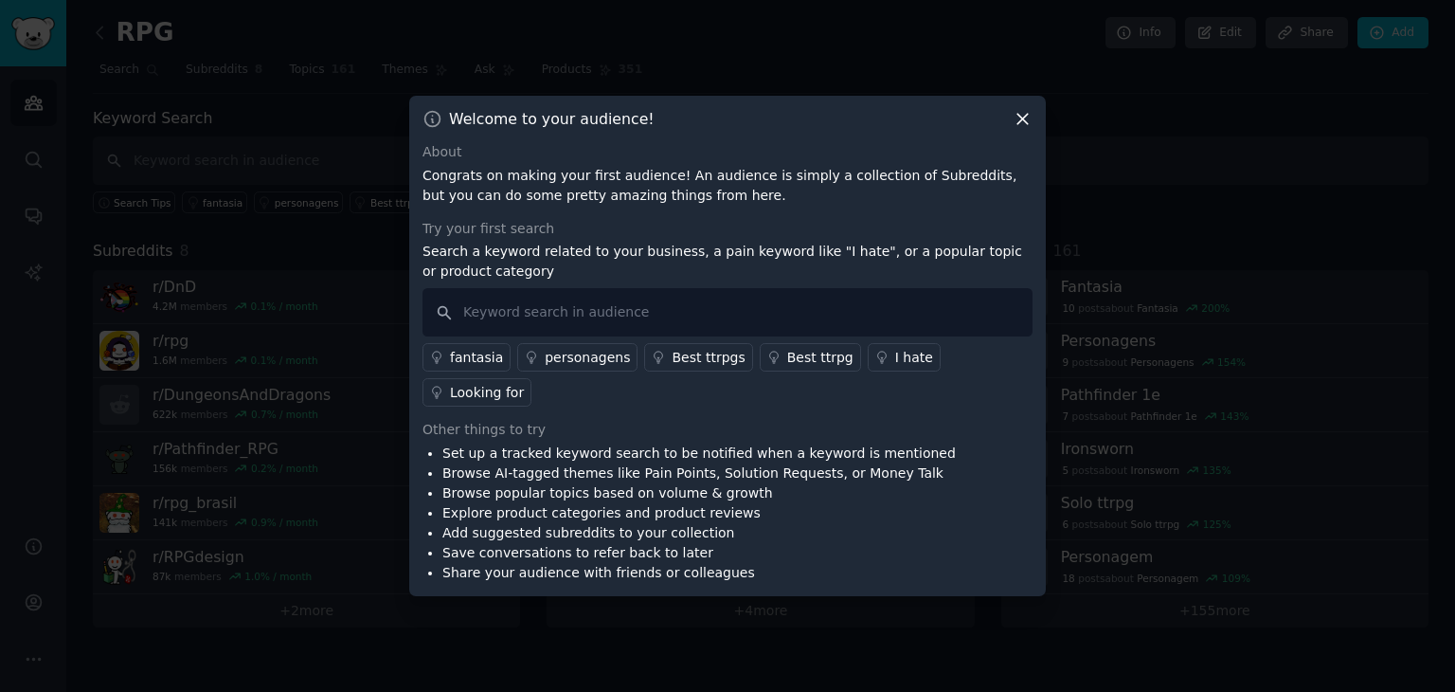
click at [875, 364] on icon at bounding box center [881, 357] width 13 height 13
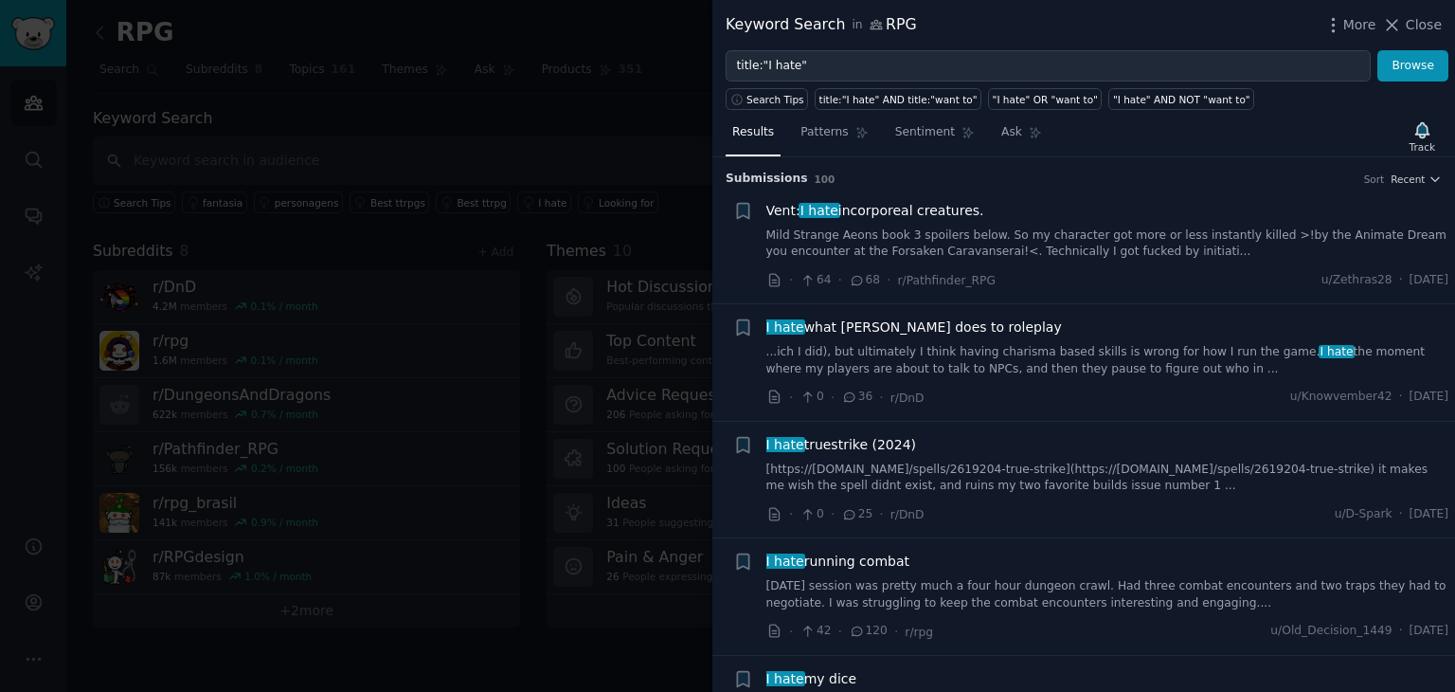
click at [1145, 363] on link "...ich I did), but ultimately I think having charisma based skills is wrong for…" at bounding box center [1107, 360] width 683 height 33
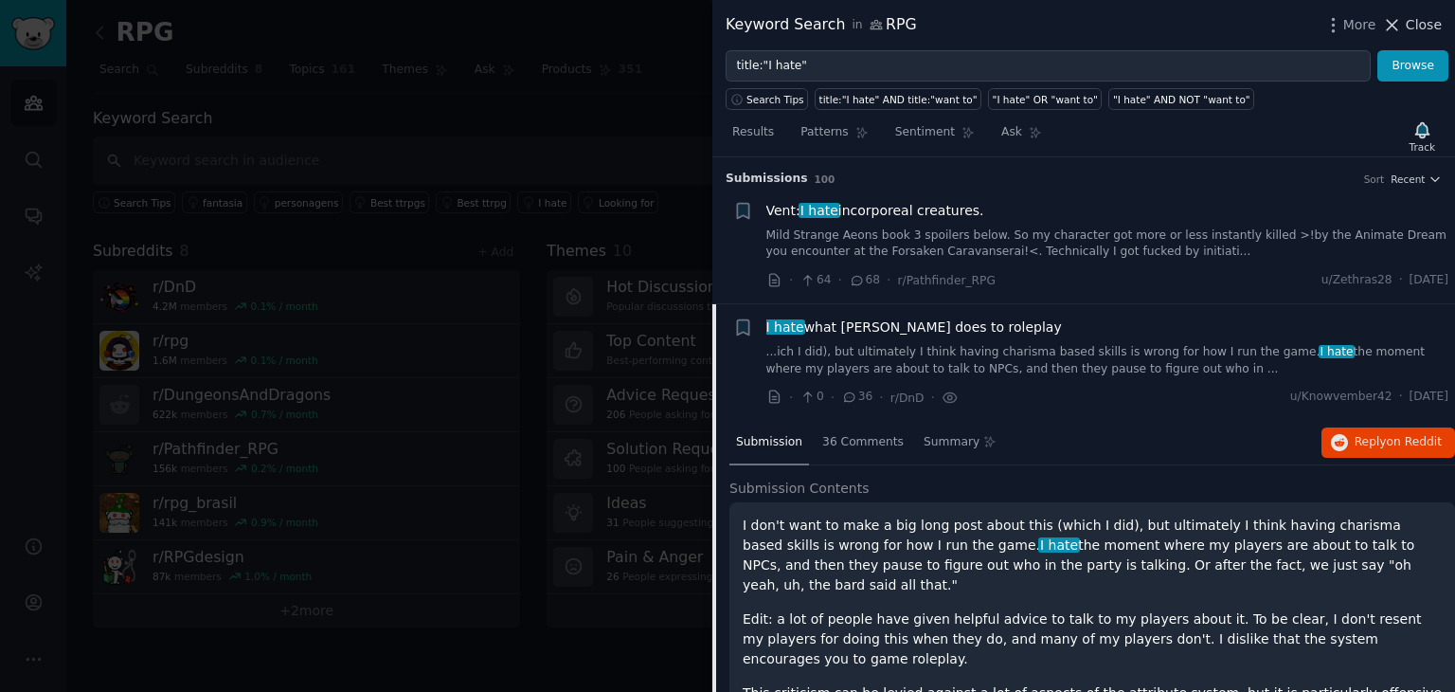
click at [1398, 25] on icon at bounding box center [1393, 25] width 10 height 10
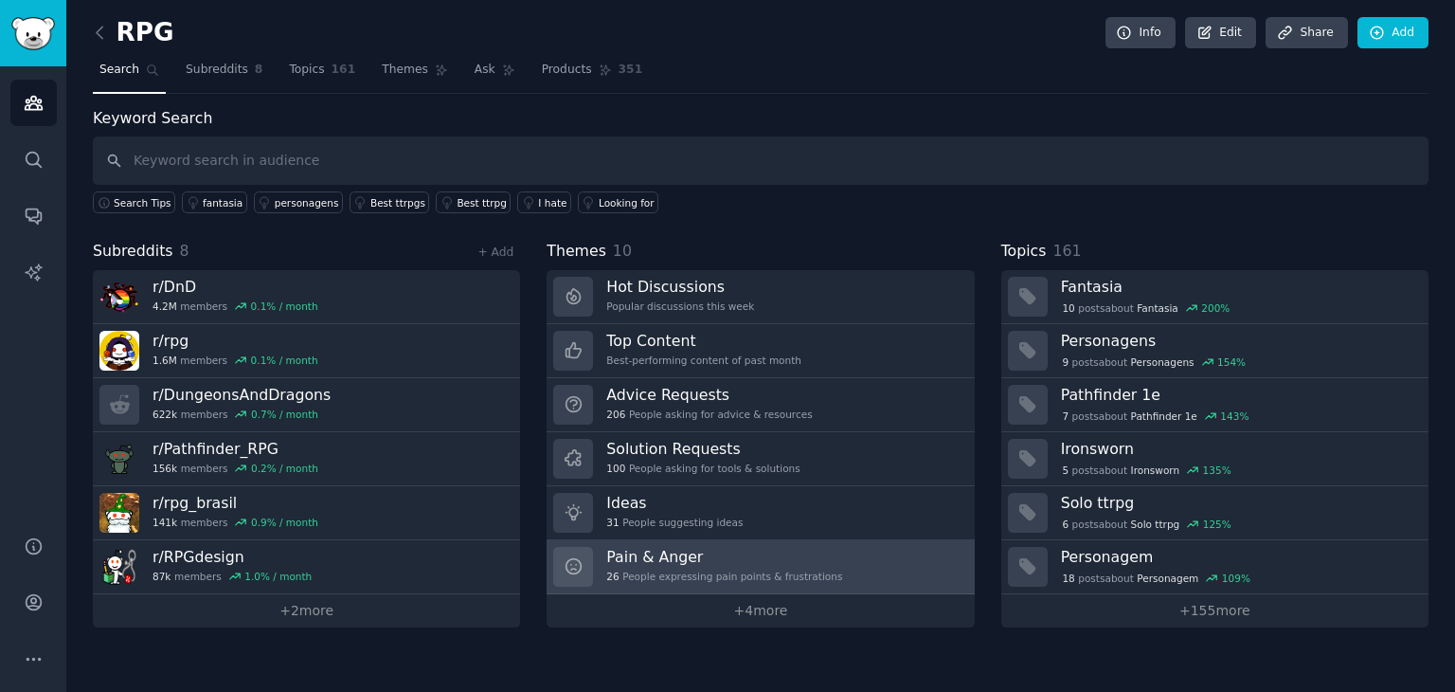
click at [770, 556] on h3 "Pain & Anger" at bounding box center [724, 557] width 236 height 20
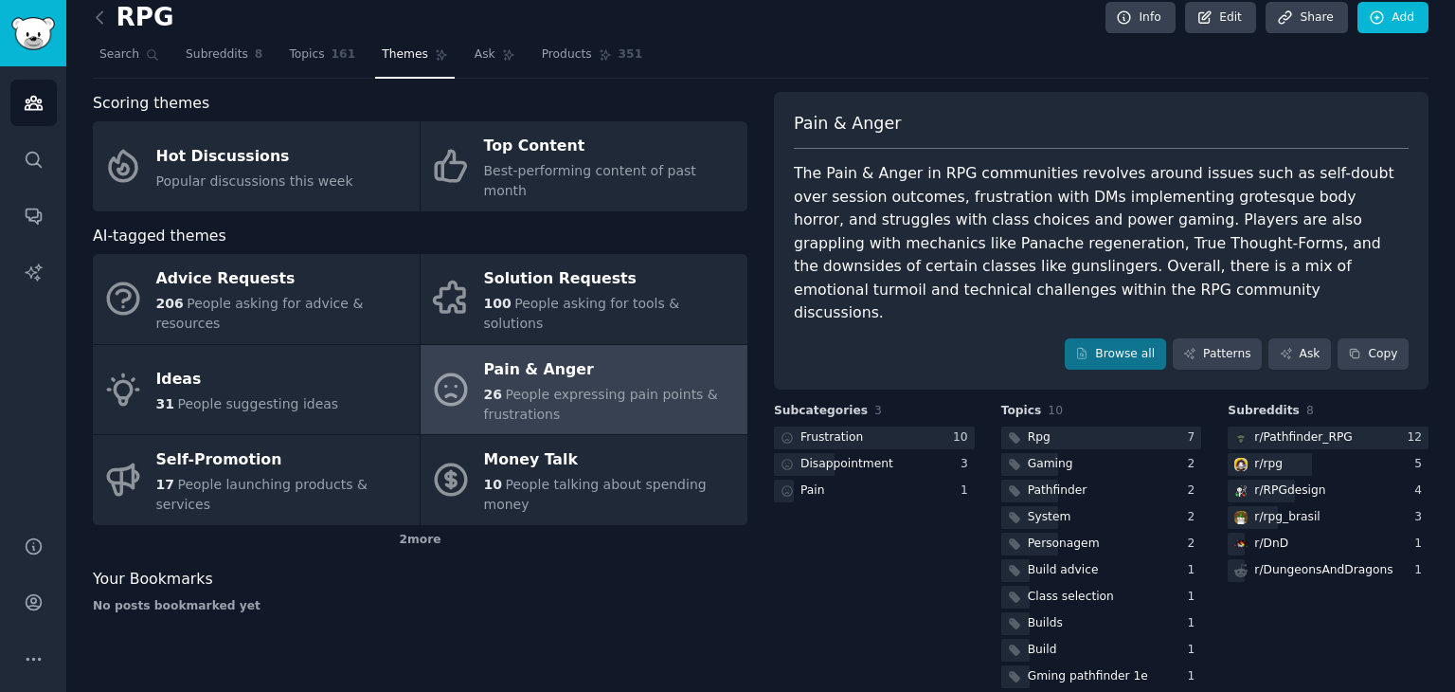
scroll to position [16, 0]
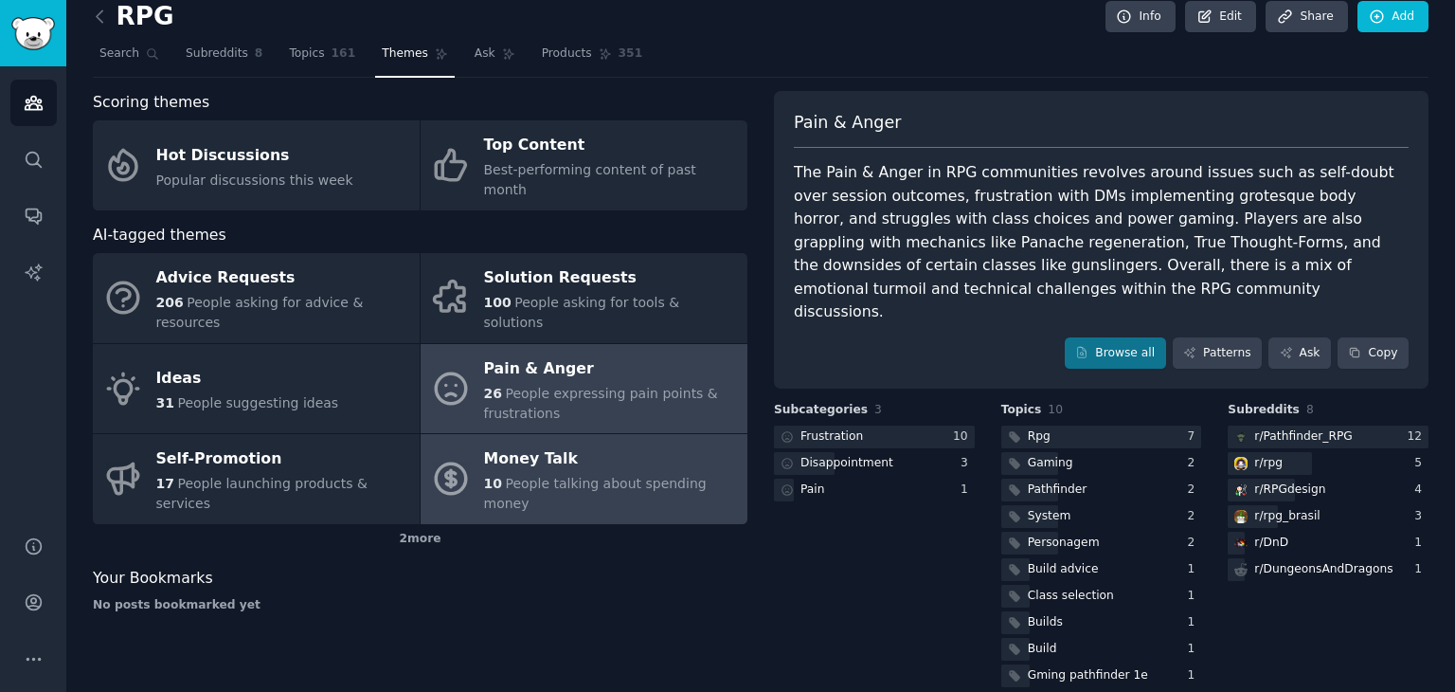
click at [580, 476] on span "People talking about spending money" at bounding box center [595, 493] width 223 height 35
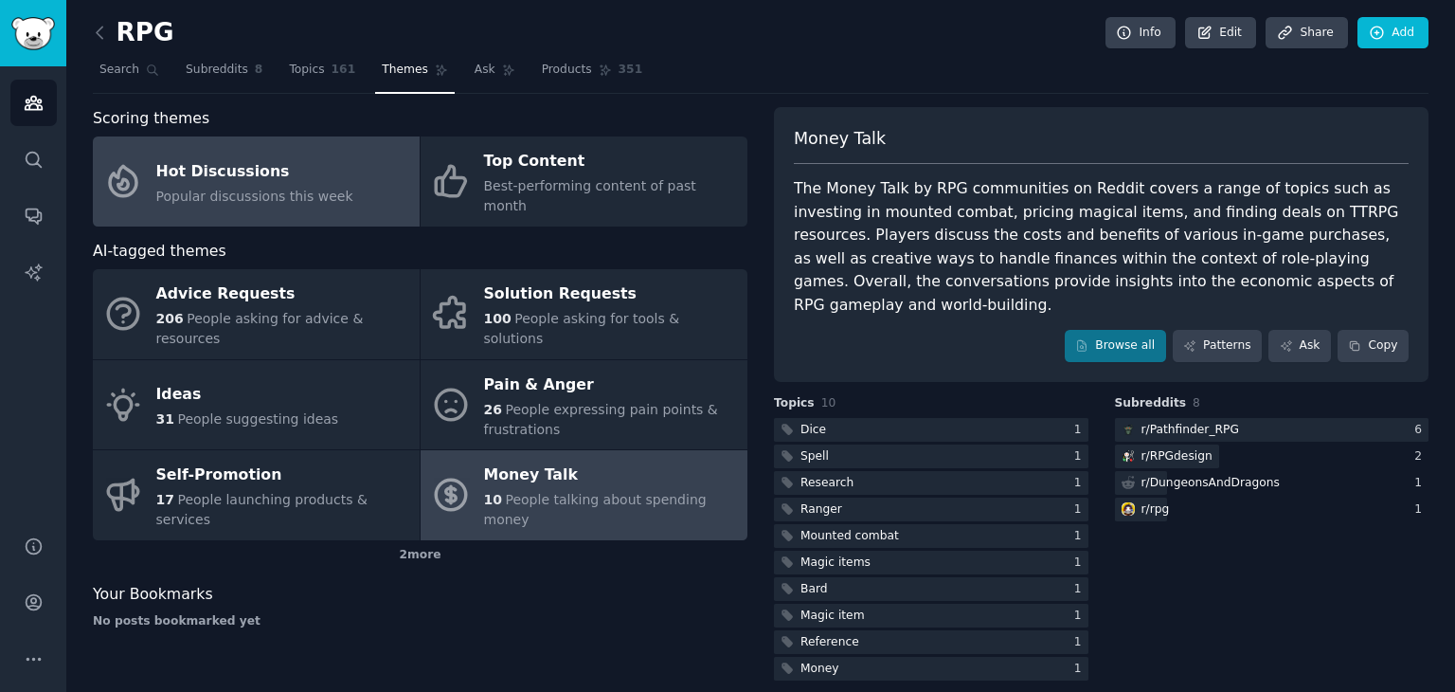
click at [291, 193] on div "Popular discussions this week" at bounding box center [254, 197] width 197 height 20
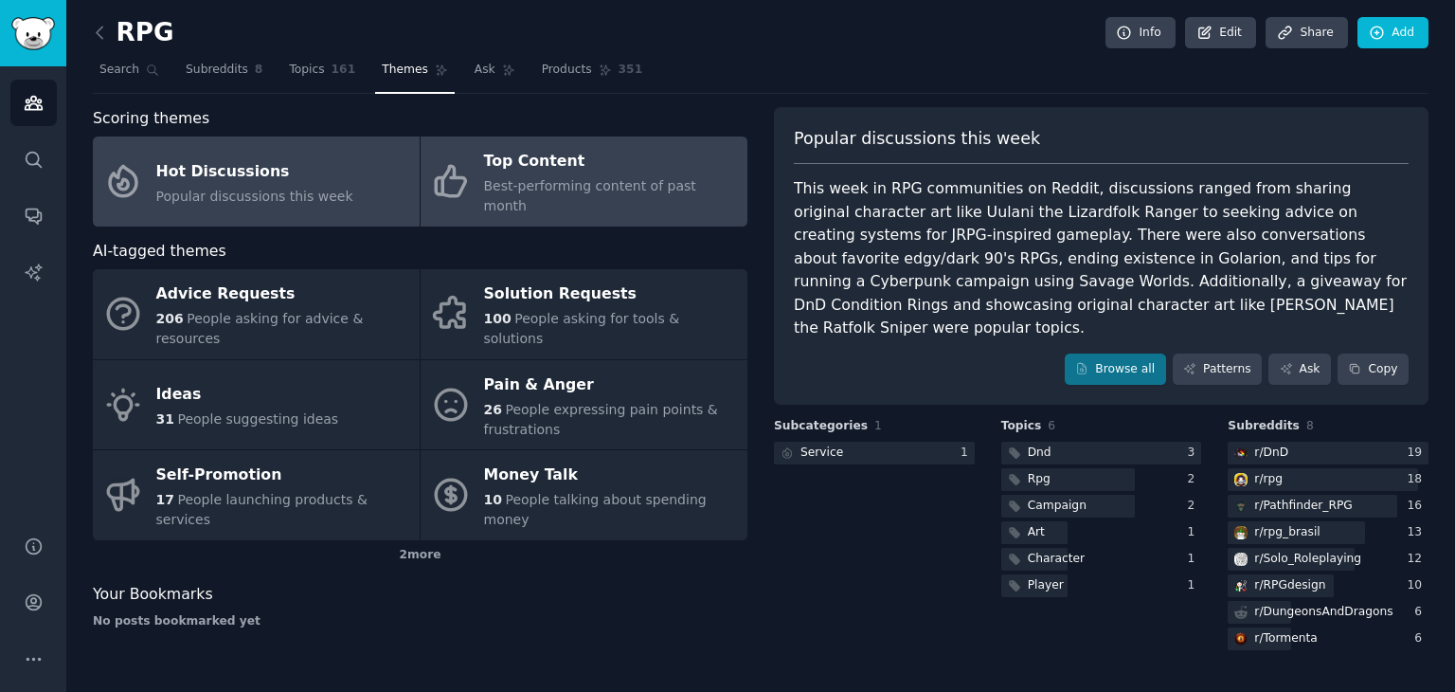
click at [558, 147] on div "Top Content" at bounding box center [611, 162] width 254 height 30
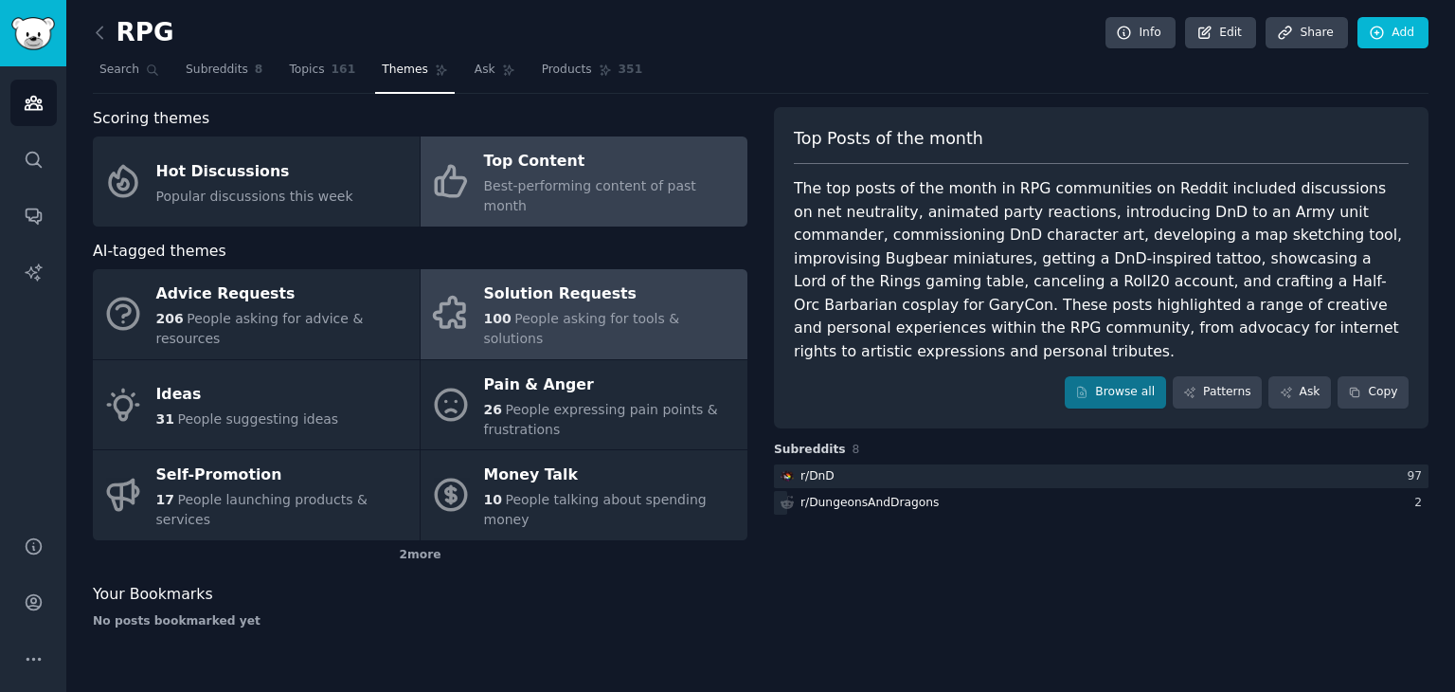
click at [583, 279] on div "Solution Requests" at bounding box center [611, 294] width 254 height 30
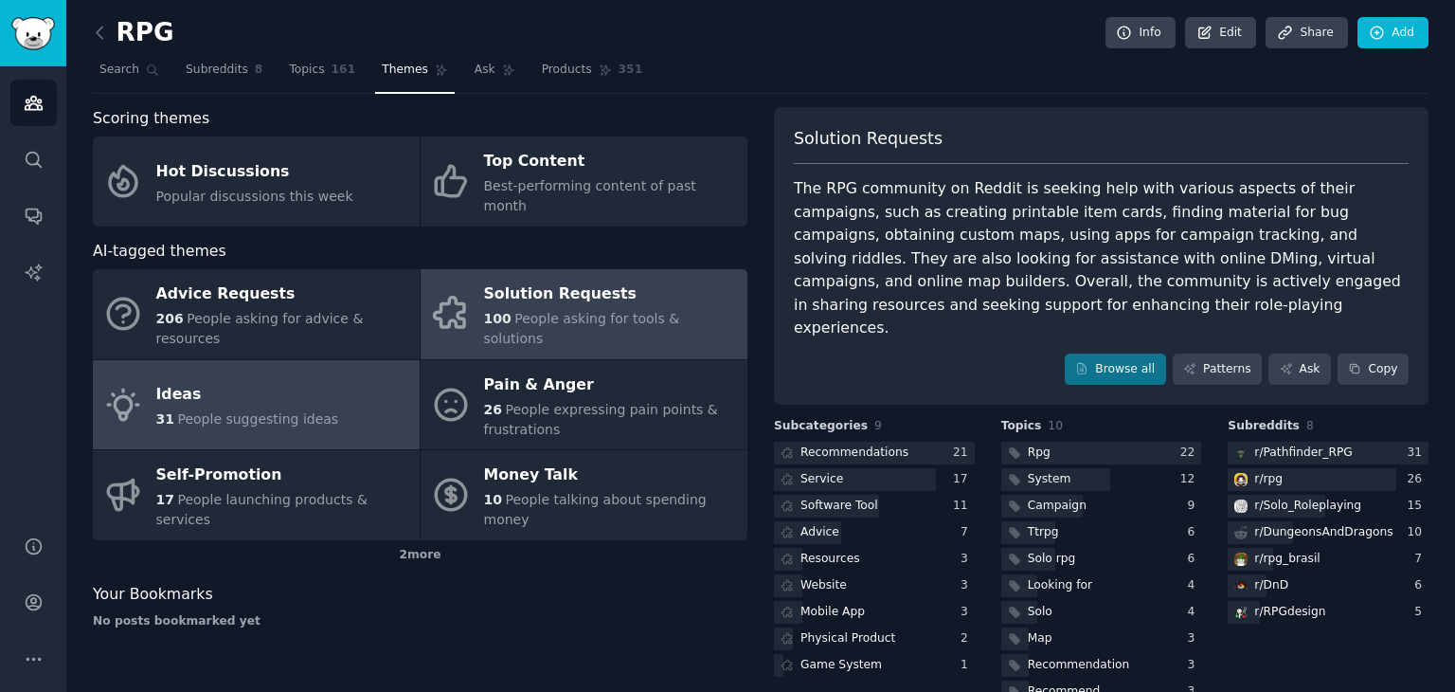
click at [290, 380] on div "Ideas" at bounding box center [247, 395] width 183 height 30
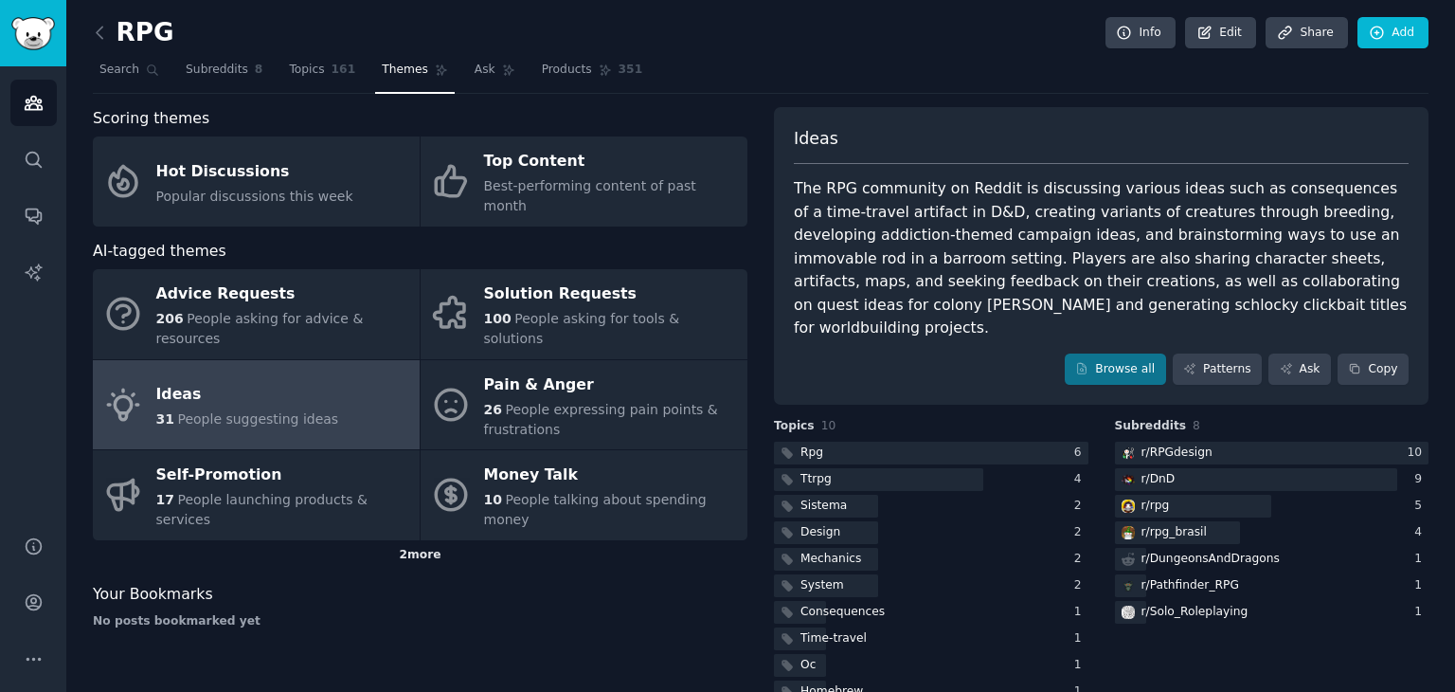
click at [405, 540] on div "2 more" at bounding box center [420, 555] width 655 height 30
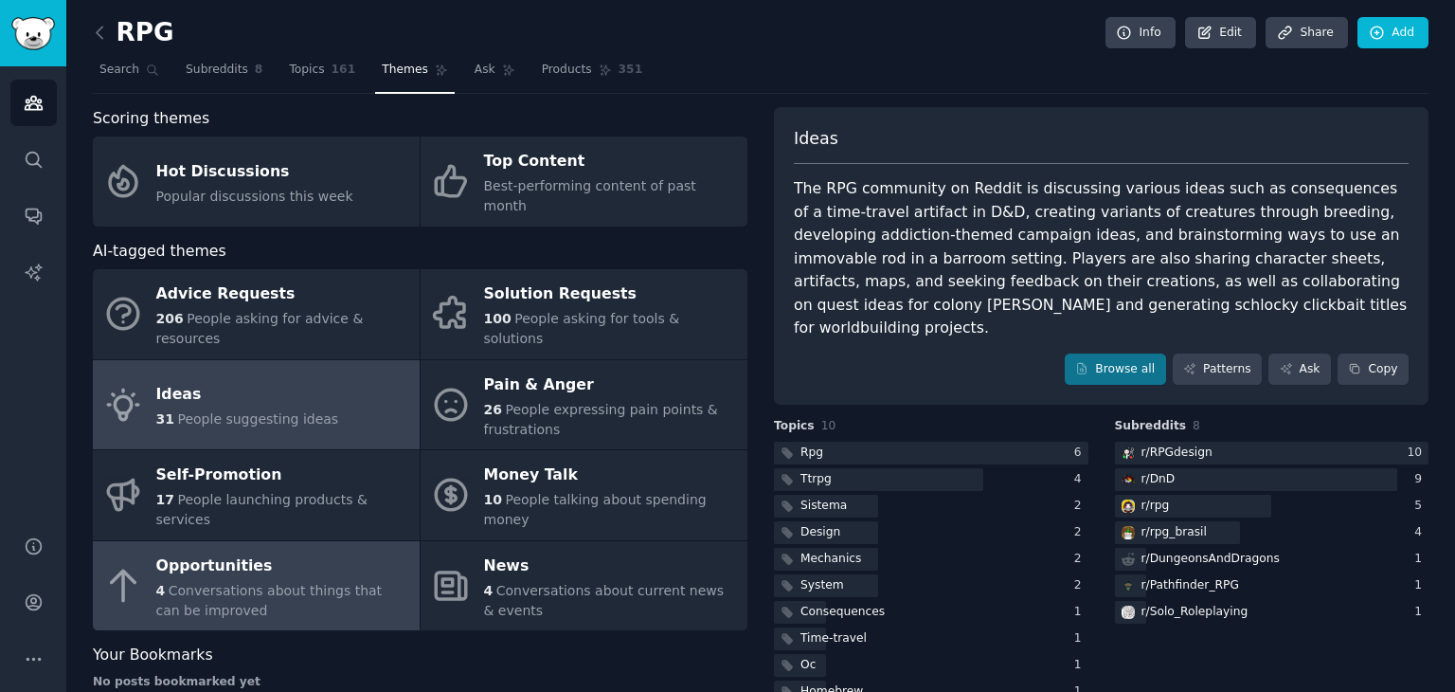
click at [319, 583] on span "Conversations about things that can be improved" at bounding box center [269, 600] width 226 height 35
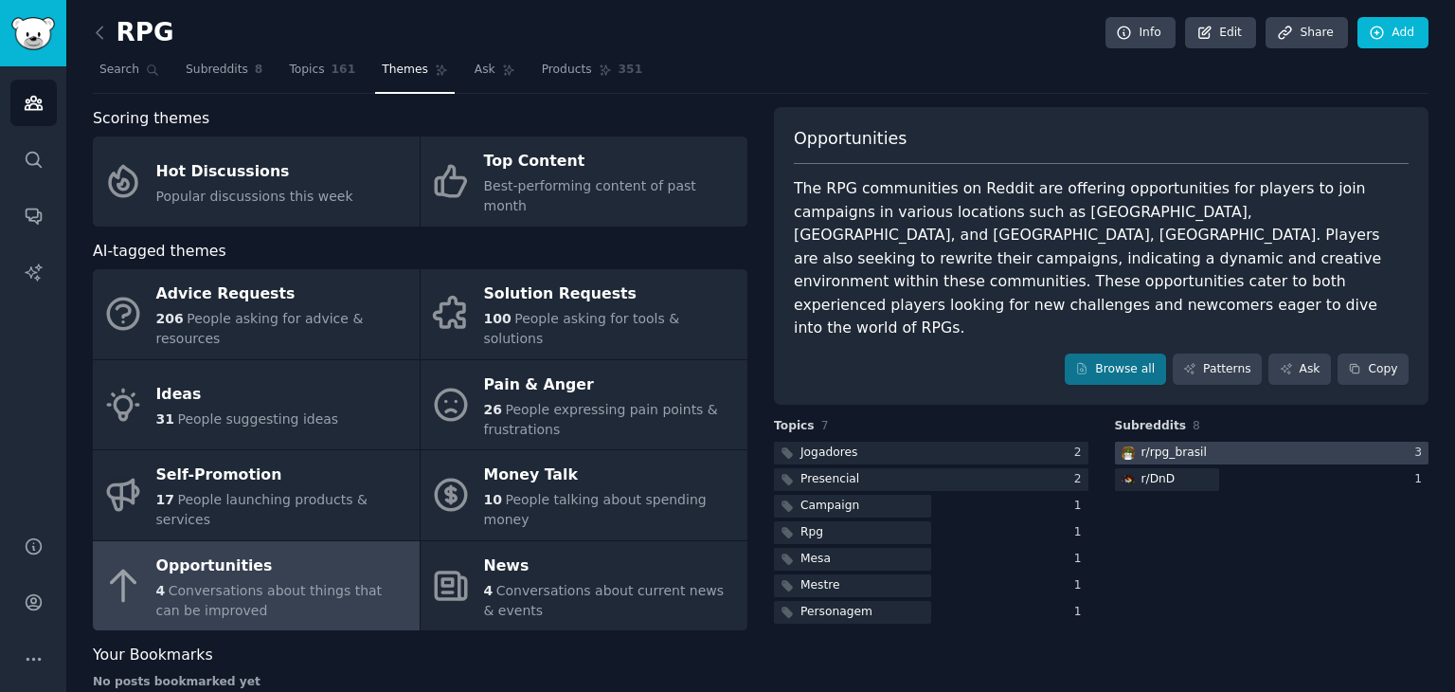
click at [1190, 444] on div "r/ rpg_brasil" at bounding box center [1174, 452] width 65 height 17
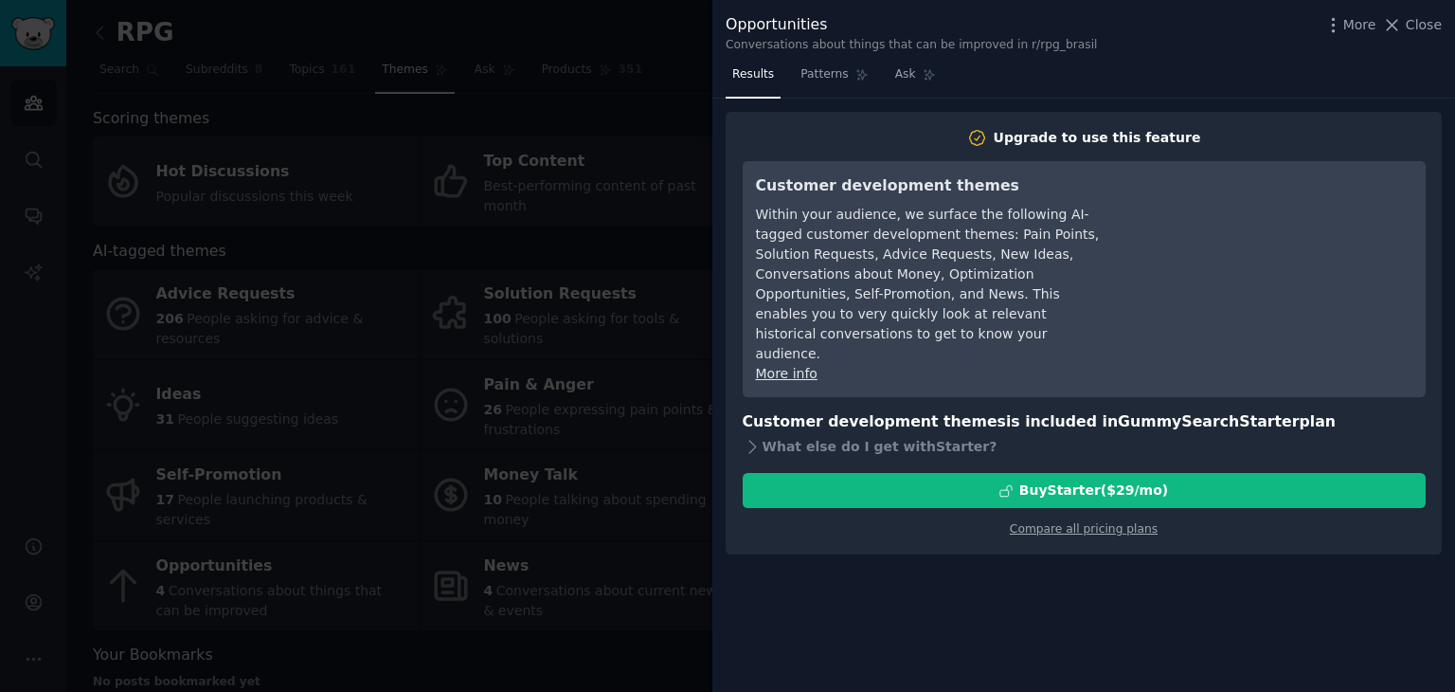
click at [593, 592] on div at bounding box center [727, 346] width 1455 height 692
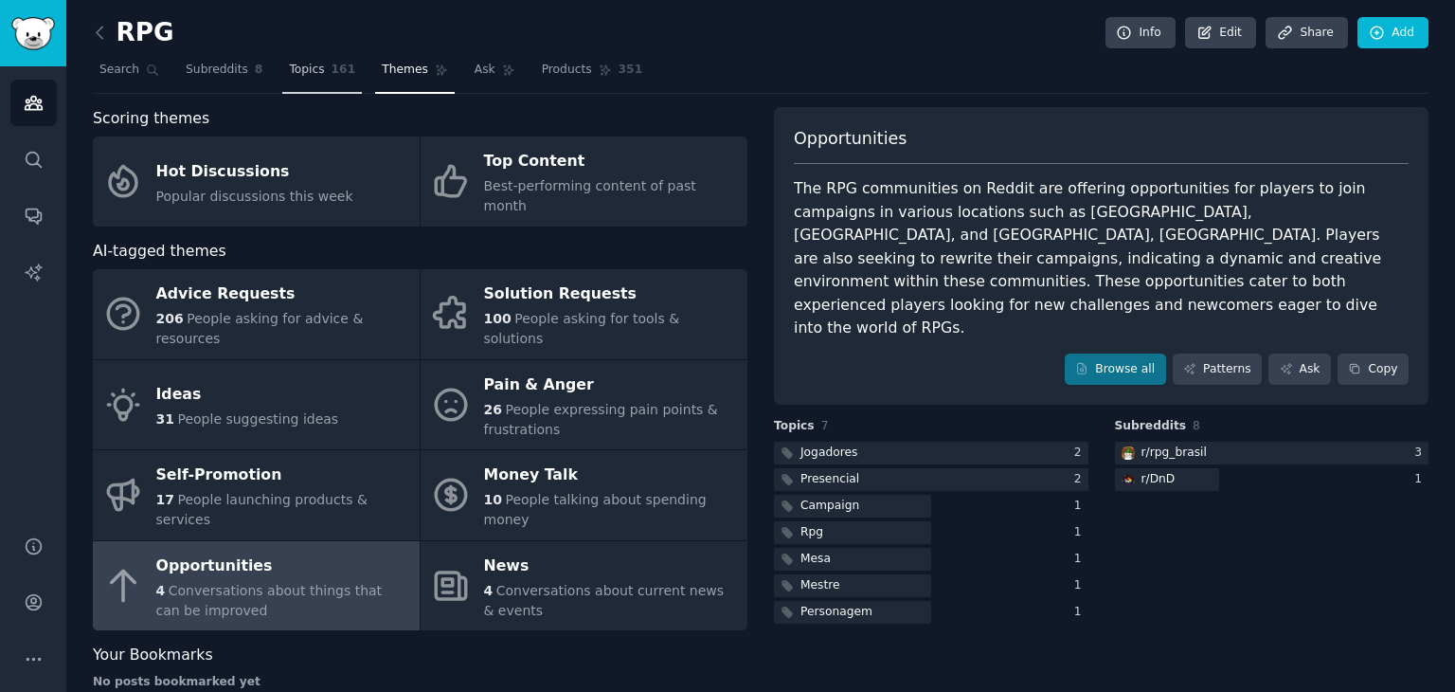
click at [315, 75] on link "Topics 161" at bounding box center [322, 74] width 80 height 39
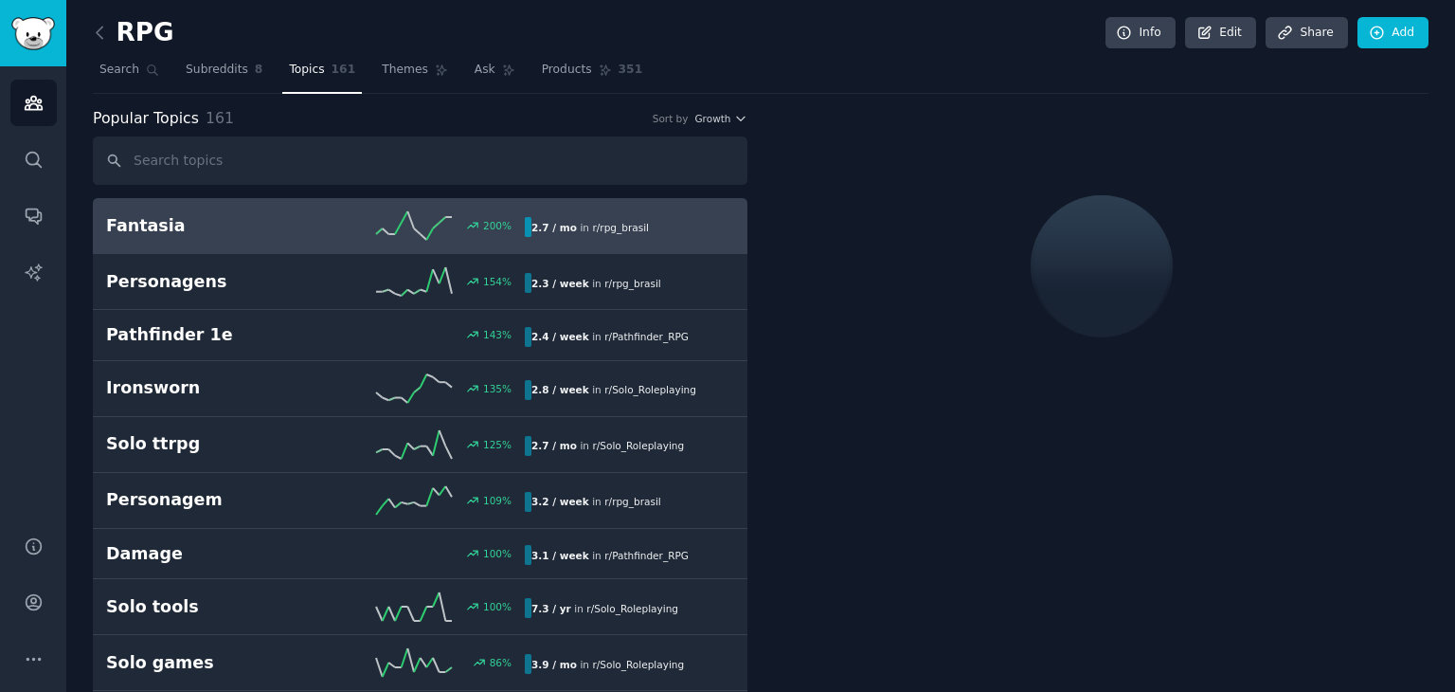
click at [265, 232] on h2 "Fantasia" at bounding box center [210, 226] width 209 height 24
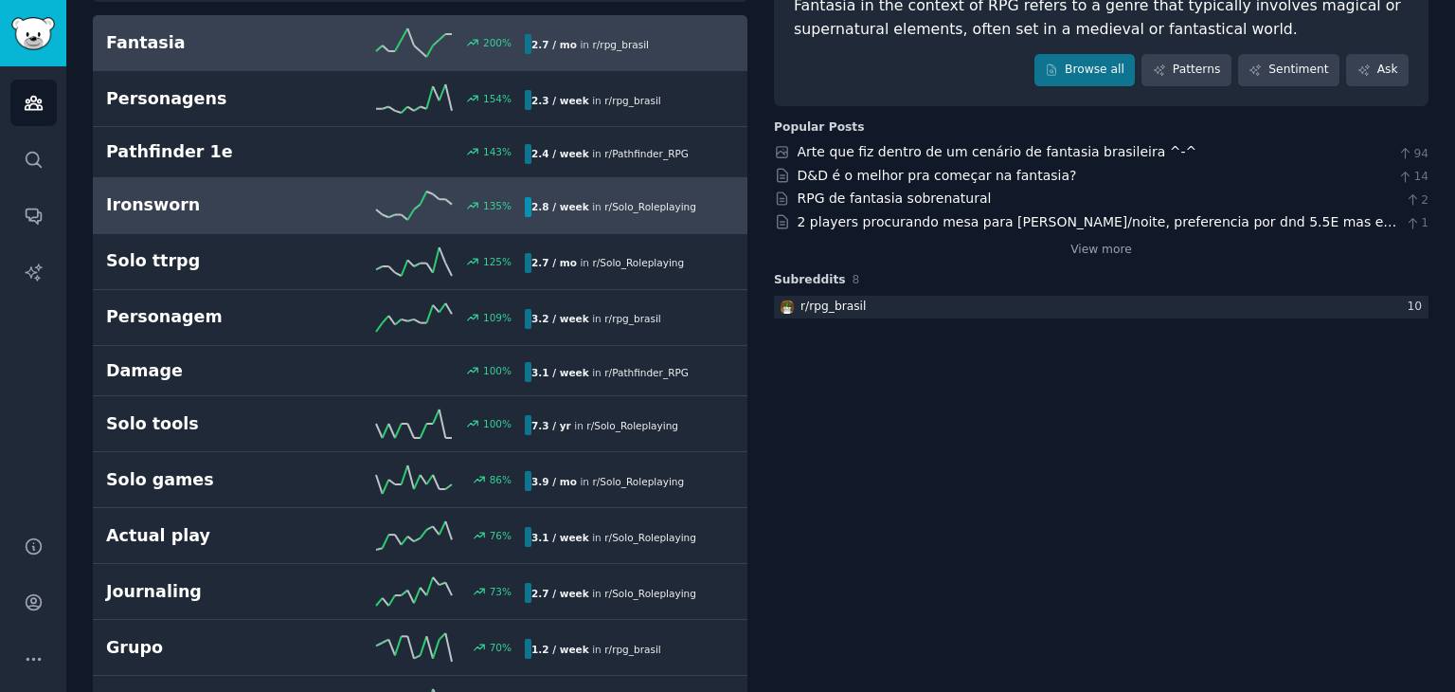
scroll to position [189, 0]
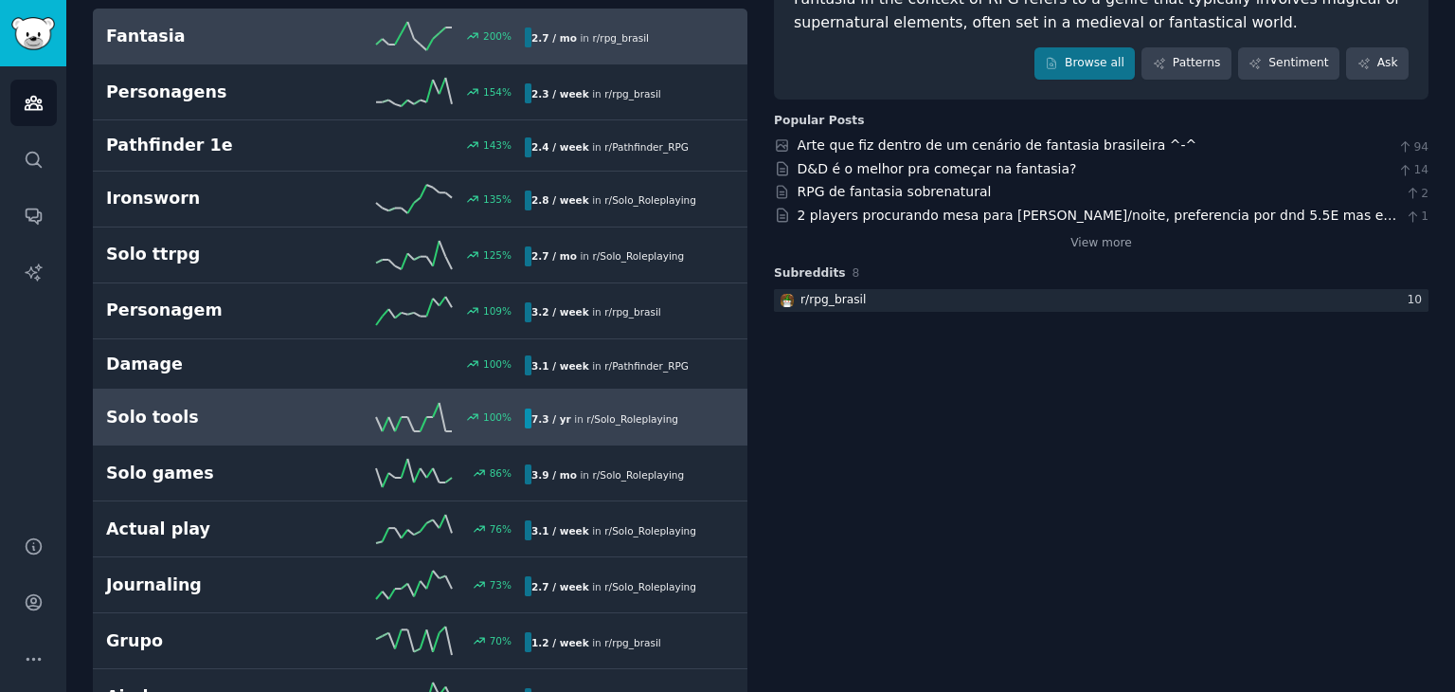
click at [322, 403] on div "100 %" at bounding box center [419, 417] width 209 height 28
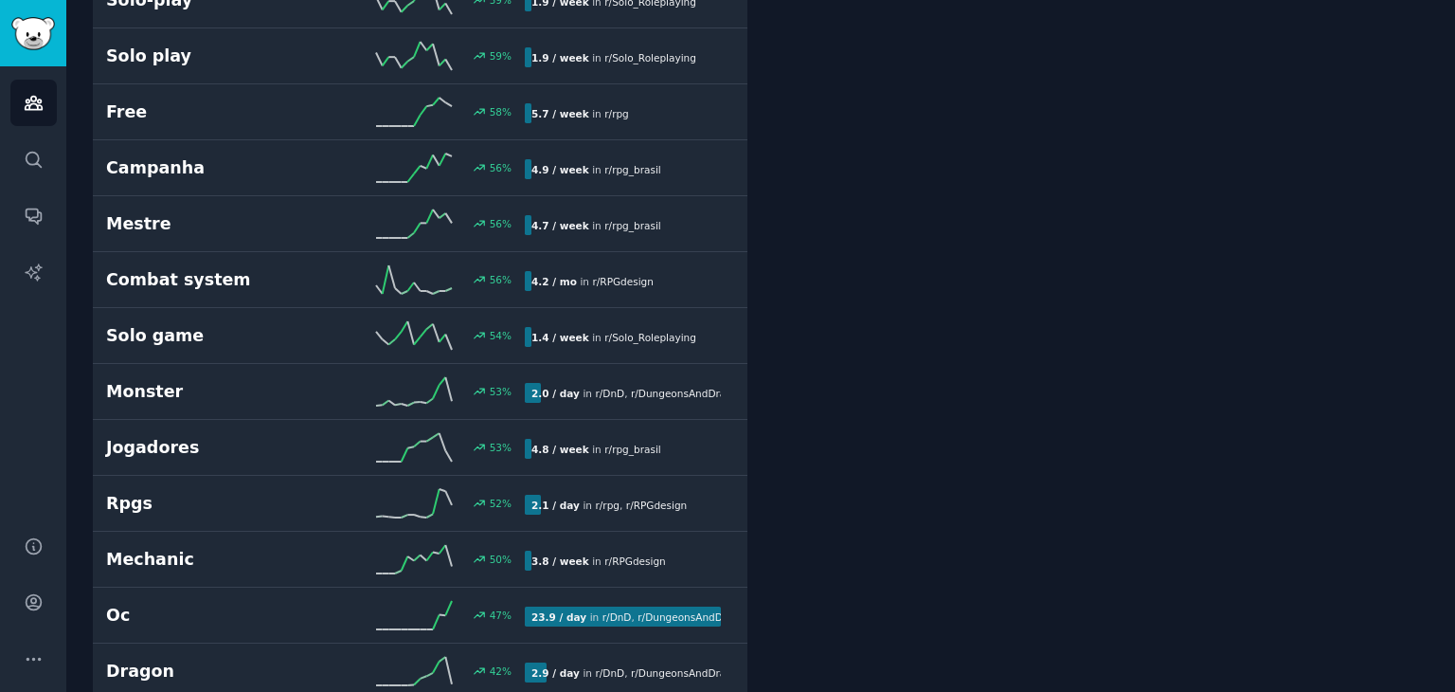
scroll to position [1137, 0]
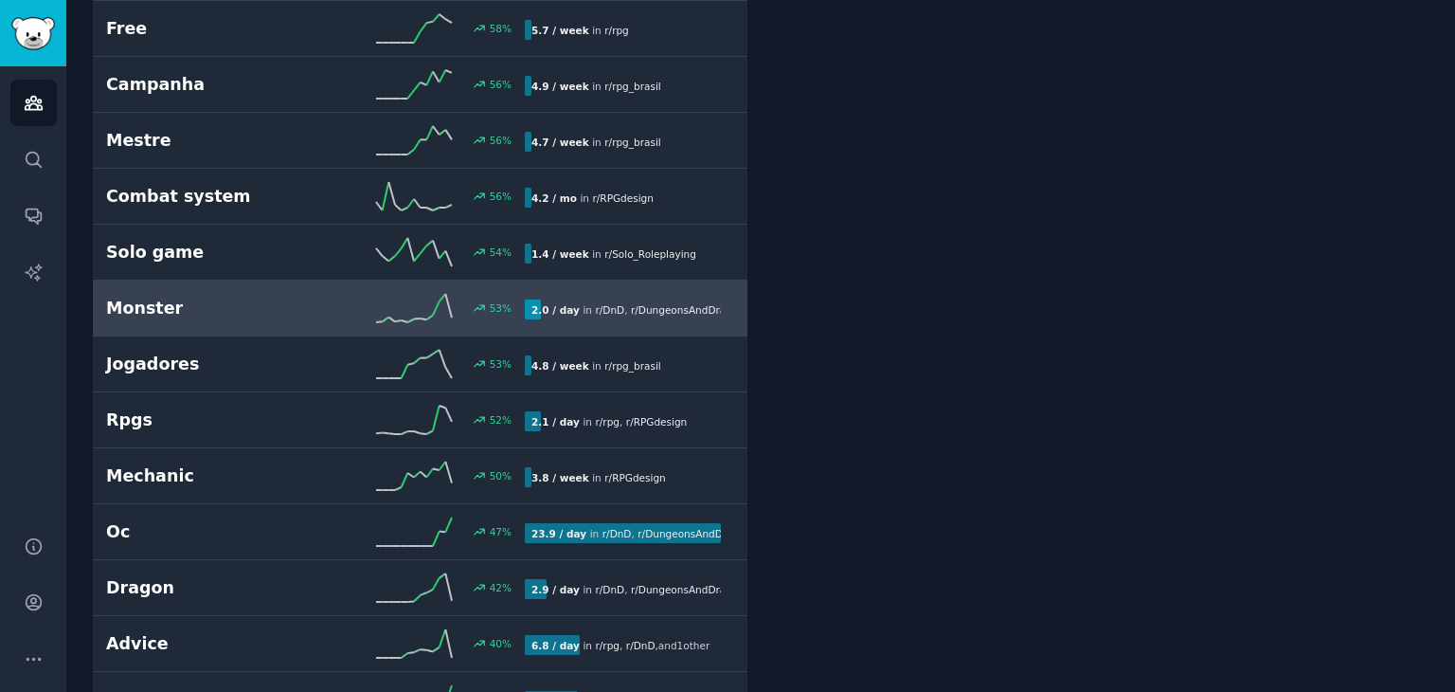
click at [291, 305] on h2 "Monster" at bounding box center [210, 309] width 209 height 24
